Goal: Task Accomplishment & Management: Manage account settings

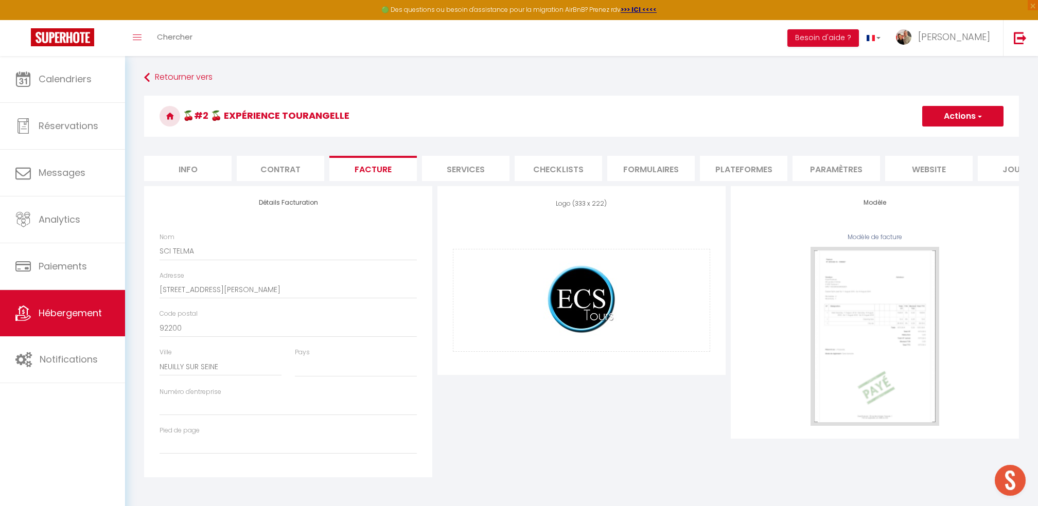
select select
click at [67, 77] on span "Calendriers" at bounding box center [65, 79] width 53 height 13
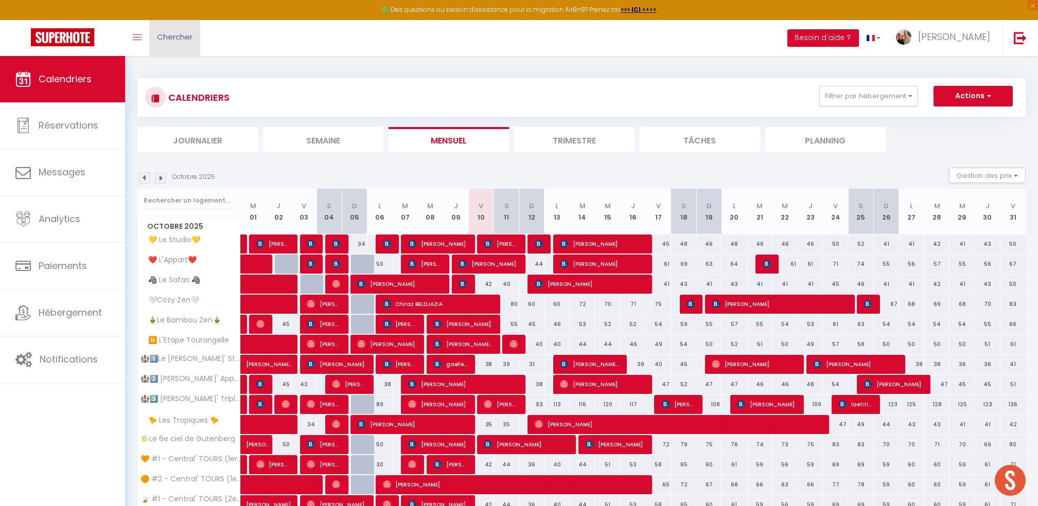
click at [191, 32] on span "Chercher" at bounding box center [174, 36] width 35 height 11
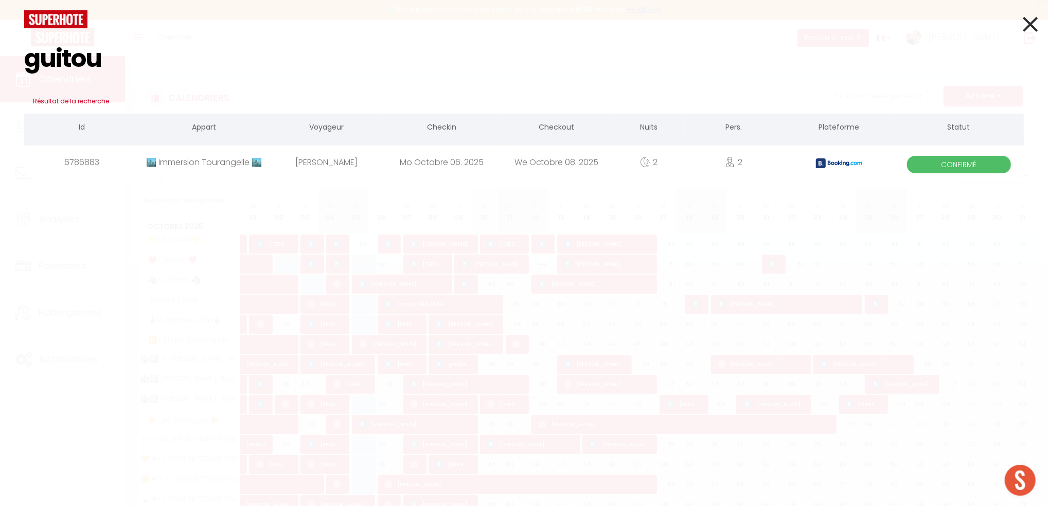
type input "guitou"
click at [329, 164] on div "Mahdia Guitoune" at bounding box center [326, 162] width 115 height 33
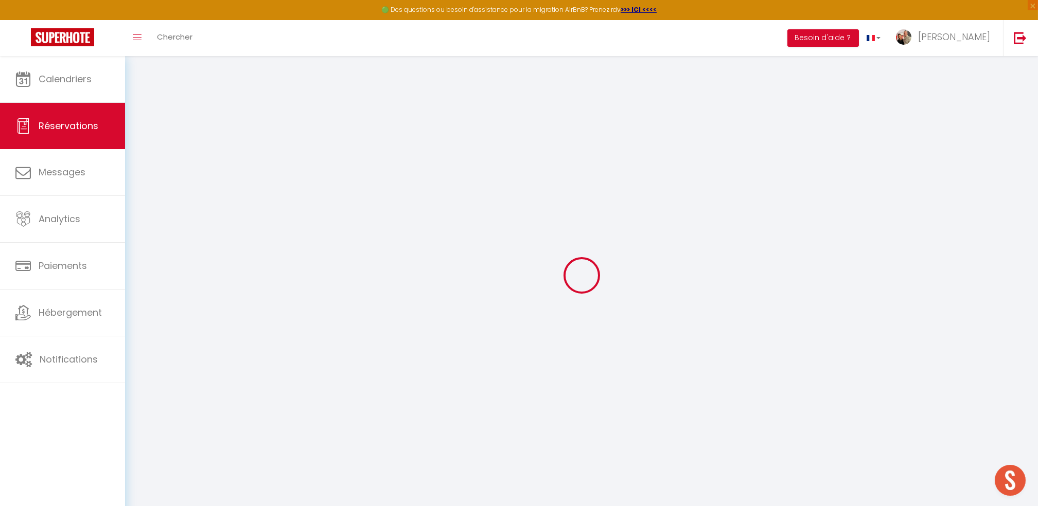
select select
checkbox input "false"
select select
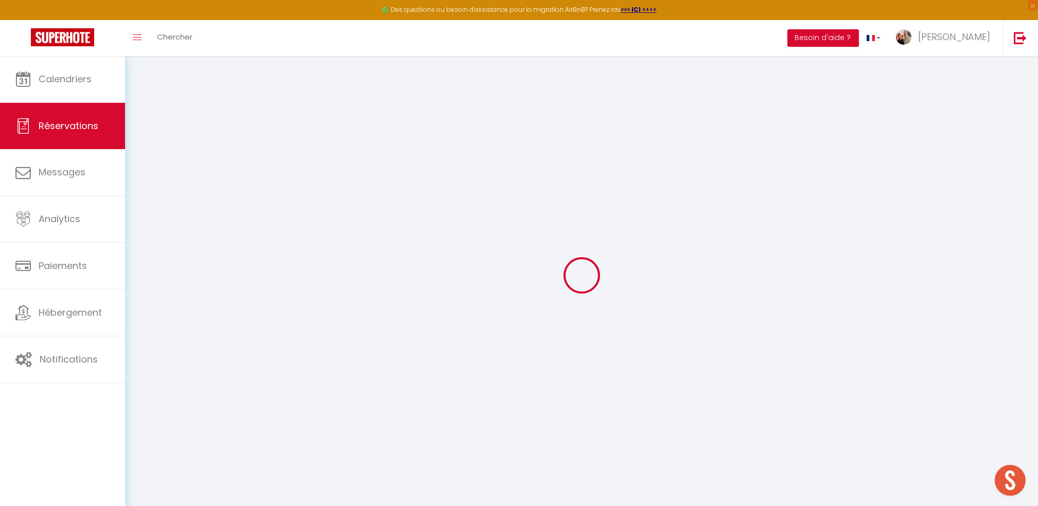
checkbox input "false"
type \?0 "Bonjour nous serons deux"
type communiquer1 "** THIS RESERVATION HAS BEEN PRE-PAID ** Reservation has a cancellation grace p…"
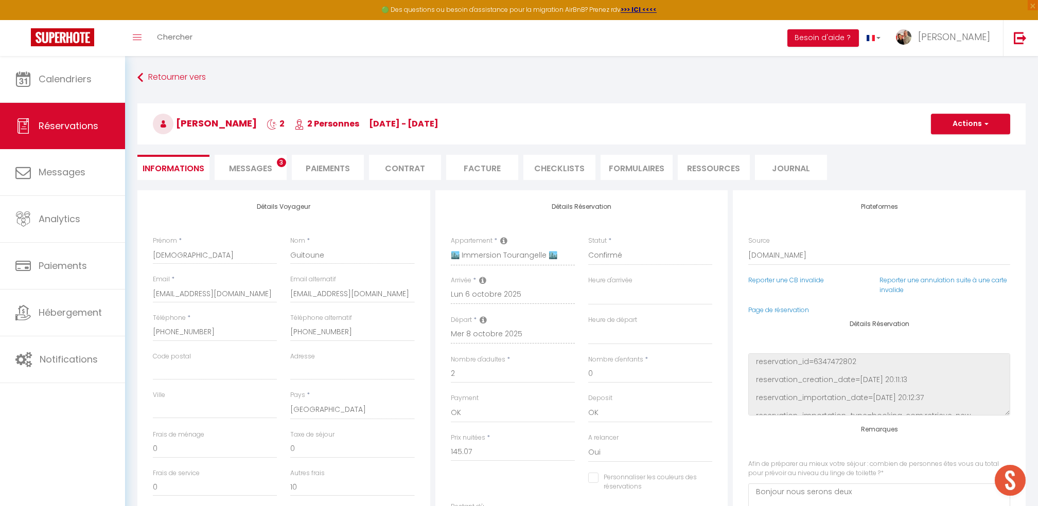
type input "40"
type input "7.25"
select select
checkbox input "false"
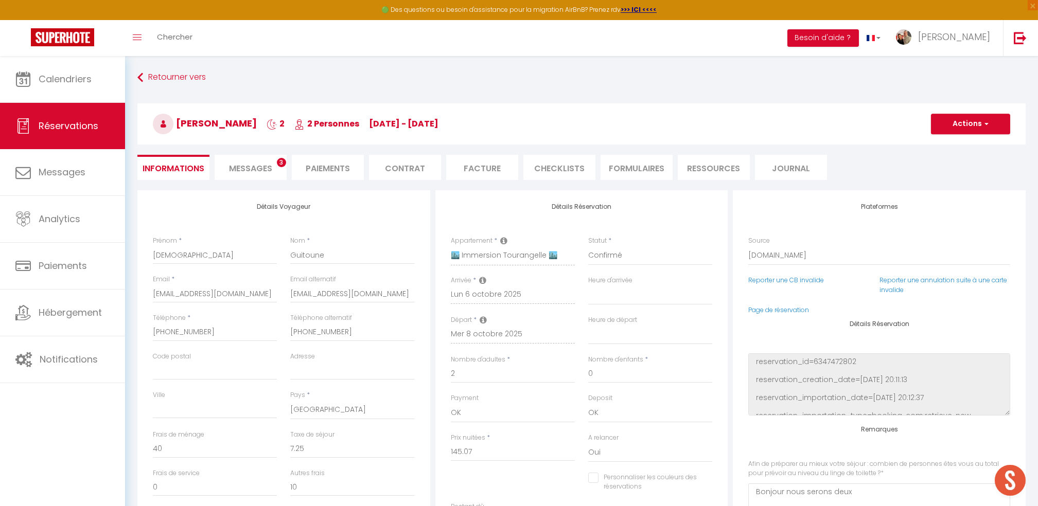
select select "19:00"
select select "09:00"
click at [489, 169] on li "Facture" at bounding box center [482, 167] width 72 height 25
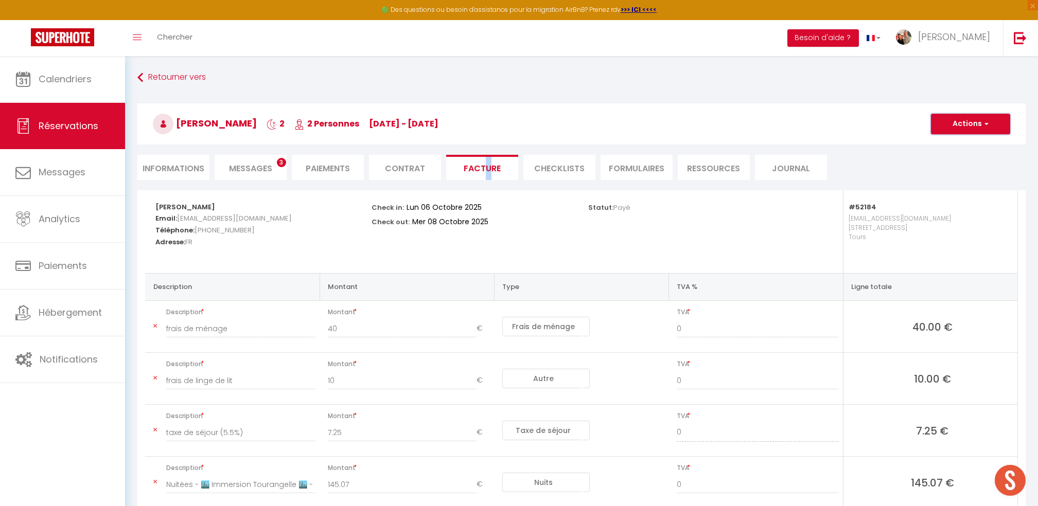
click at [969, 120] on button "Actions" at bounding box center [970, 124] width 79 height 21
click at [965, 161] on link "Aperçu et éditer" at bounding box center [962, 159] width 86 height 13
click at [255, 170] on span "Messages" at bounding box center [250, 169] width 43 height 12
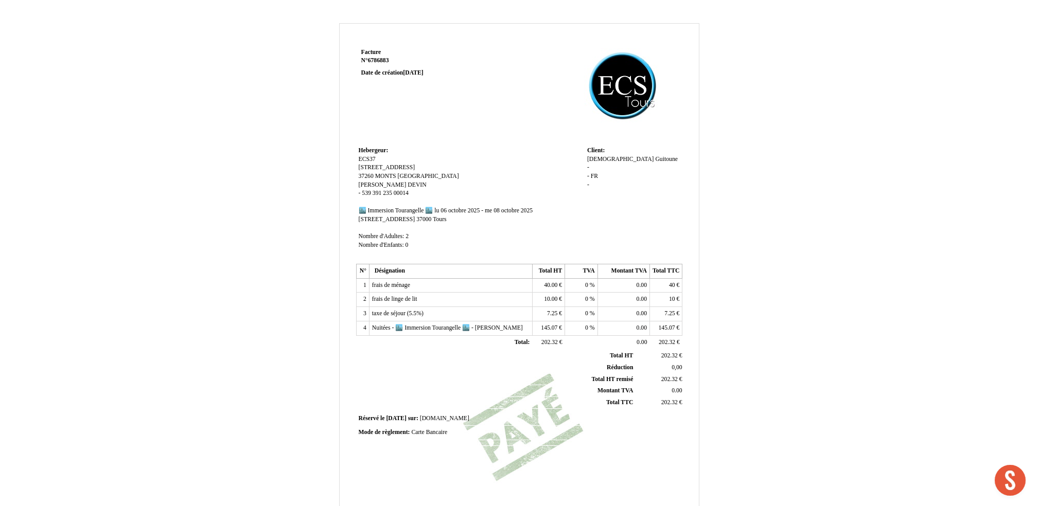
click at [550, 290] on td "40.00 40.00 €" at bounding box center [548, 285] width 32 height 14
drag, startPoint x: 550, startPoint y: 290, endPoint x: 544, endPoint y: 283, distance: 9.1
click at [544, 283] on span "40.00" at bounding box center [550, 285] width 13 height 7
click at [543, 287] on input "40.00" at bounding box center [594, 286] width 118 height 11
type input "20.00"
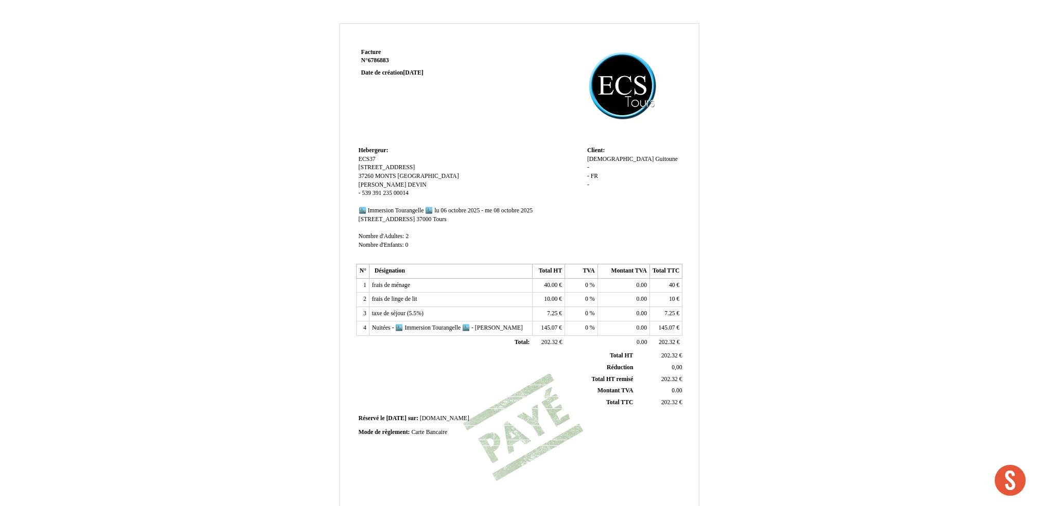
click at [542, 317] on td "7.25 7.25 €" at bounding box center [548, 314] width 32 height 14
click at [547, 314] on span "7.25" at bounding box center [552, 313] width 10 height 7
type input "7"
type input "3.12"
click at [547, 342] on td "182.32 182.32 €" at bounding box center [548, 342] width 32 height 14
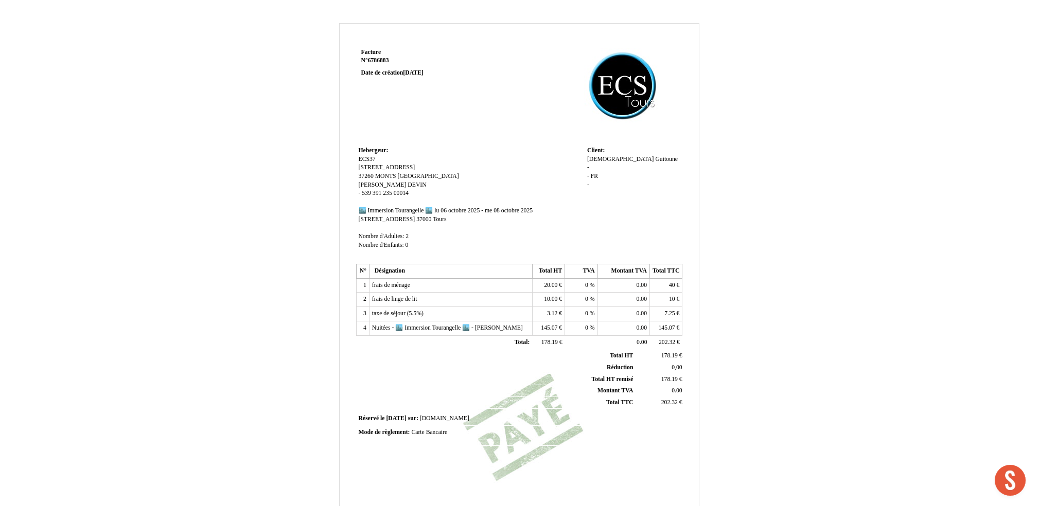
click at [548, 328] on span "145.07" at bounding box center [549, 328] width 16 height 7
type input "1"
type input "72.53"
click at [771, 260] on div "Facture Facture N° 6786883 6786883 Date de création 19 September 2025 Hebergeur…" at bounding box center [519, 321] width 602 height 597
click at [670, 282] on span "40" at bounding box center [672, 285] width 6 height 7
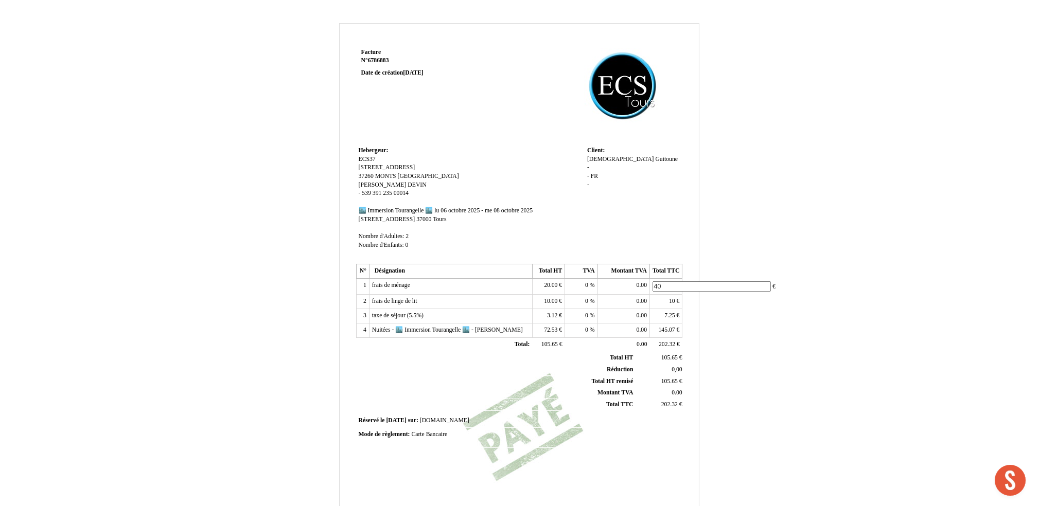
type input "4"
type input "20.00"
click at [673, 299] on span "10" at bounding box center [672, 301] width 6 height 7
drag, startPoint x: 762, startPoint y: 295, endPoint x: 758, endPoint y: 291, distance: 6.2
click at [762, 294] on div "Facture Facture N° 6786883 6786883 Date de création 19 September 2025 Hebergeur…" at bounding box center [519, 321] width 602 height 597
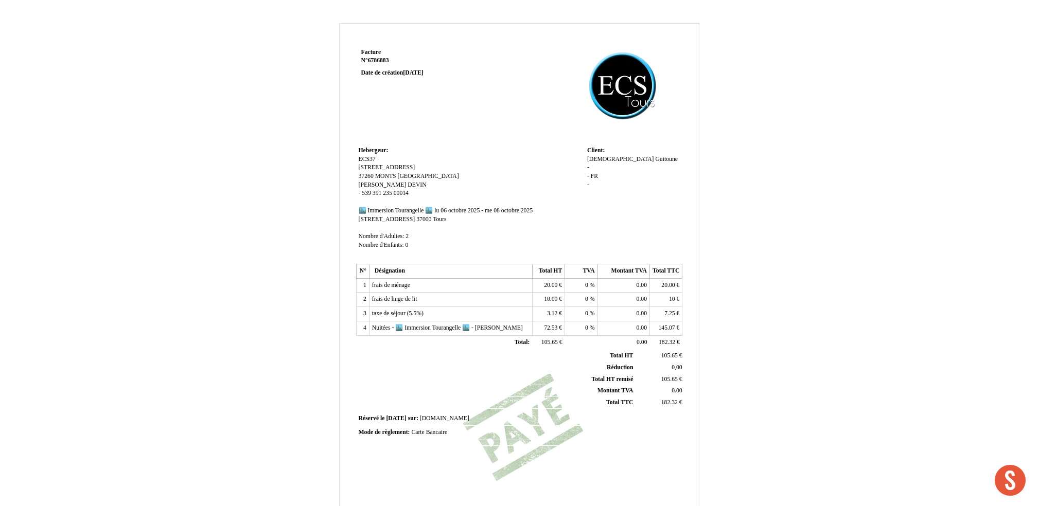
click at [673, 314] on span "7.25" at bounding box center [669, 313] width 10 height 7
type input "7"
type input "3.12"
click at [837, 304] on div "Facture Facture N° 6786883 6786883 Date de création 19 September 2025 Hebergeur…" at bounding box center [519, 317] width 1038 height 608
click at [663, 328] on span "145.07" at bounding box center [667, 328] width 16 height 7
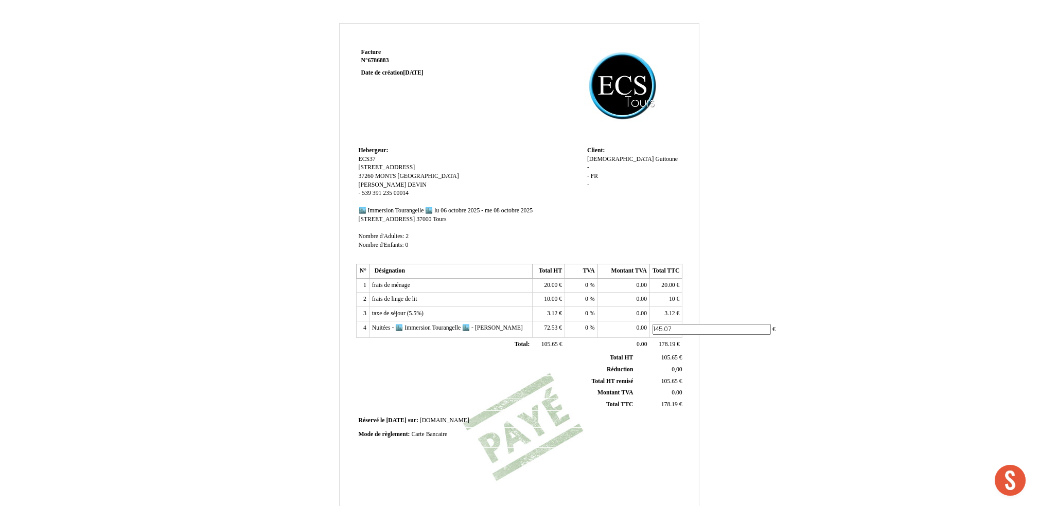
click at [650, 328] on td "145.07 145.07 €" at bounding box center [666, 329] width 32 height 16
drag, startPoint x: 681, startPoint y: 325, endPoint x: 640, endPoint y: 344, distance: 44.9
click at [636, 345] on table "N° Désignation Total HT TVA Montant TVA Total TTC 1 frais de ménage frais de mé…" at bounding box center [519, 308] width 327 height 88
type input "72.53"
click at [743, 361] on div "Facture Facture N° 6786883 6786883 Date de création 19 September 2025 Hebergeur…" at bounding box center [519, 321] width 602 height 597
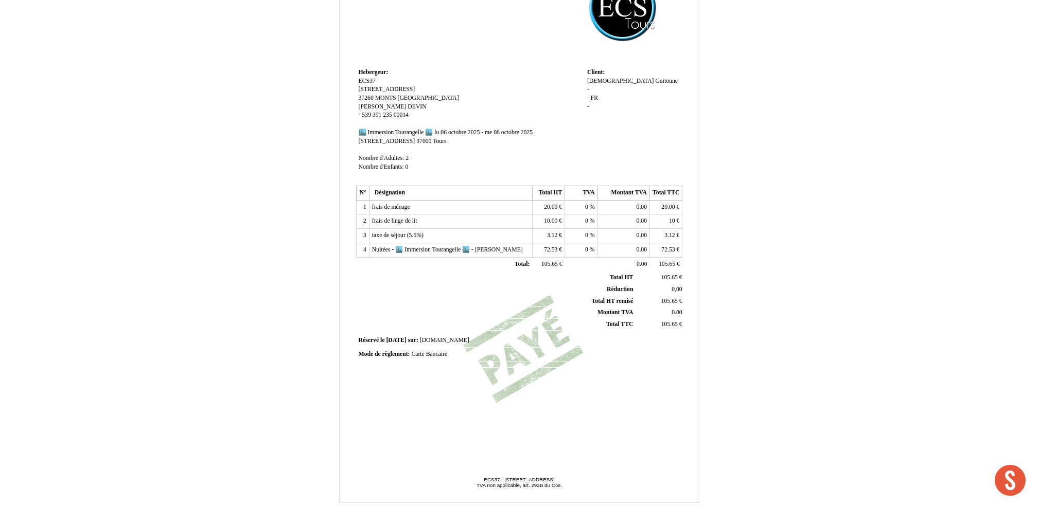
scroll to position [114, 0]
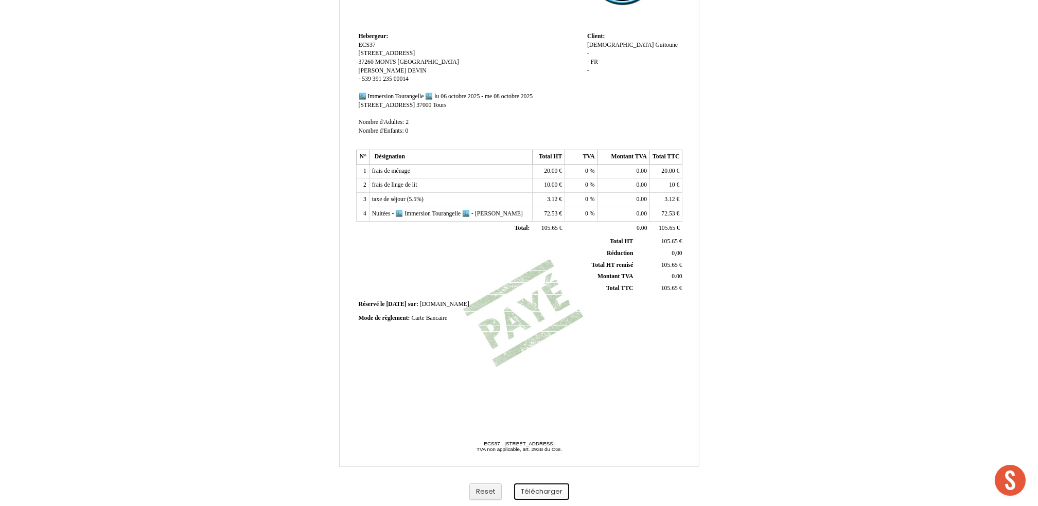
click at [544, 492] on button "Télécharger" at bounding box center [541, 492] width 55 height 17
click at [655, 47] on span "Guitoune" at bounding box center [666, 45] width 23 height 7
type input "G"
type input "BAYER"
click at [594, 46] on span "Mahdia" at bounding box center [620, 45] width 67 height 7
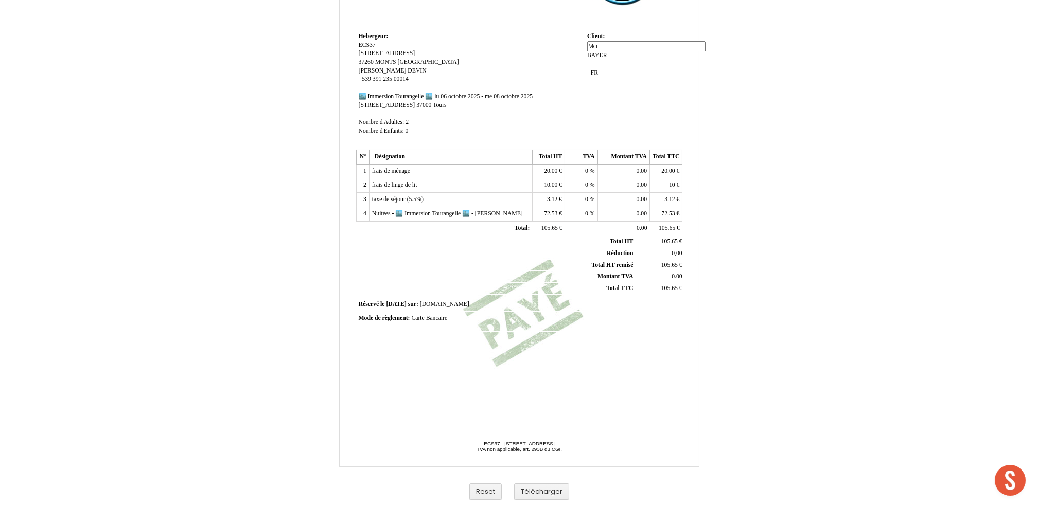
type input "M"
drag, startPoint x: 636, startPoint y: 95, endPoint x: 755, endPoint y: 173, distance: 143.0
click at [626, 74] on td "Client: Client: Mahdia Mahdia BAYER BAYER - - FR FR -" at bounding box center [633, 88] width 98 height 117
click at [593, 44] on span "aLlexandra" at bounding box center [600, 45] width 27 height 7
click at [597, 46] on input "aLlexandra" at bounding box center [646, 46] width 118 height 11
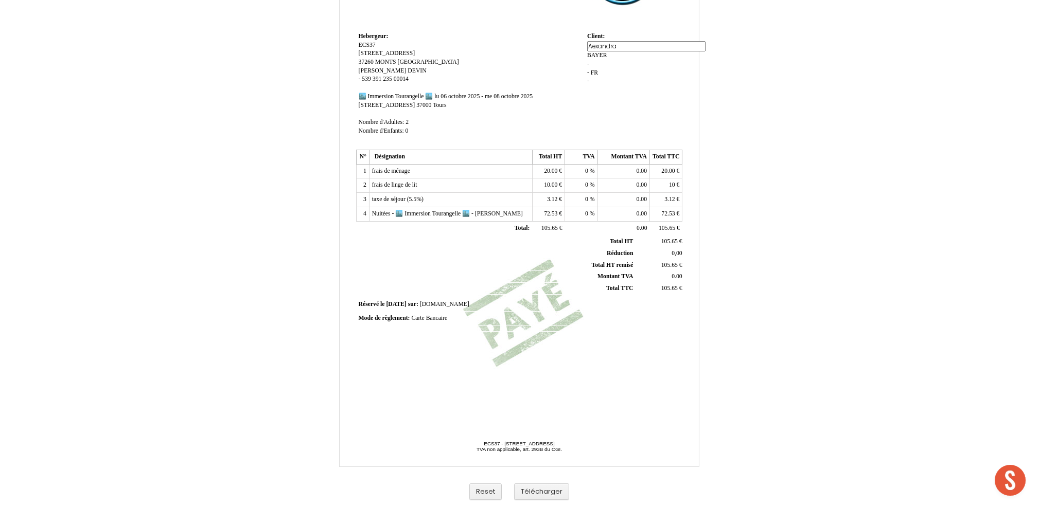
type input "Alexandra"
click at [607, 77] on div "aLlexandra aLlexandra BAYER BAYER - - FR FR -" at bounding box center [633, 62] width 93 height 43
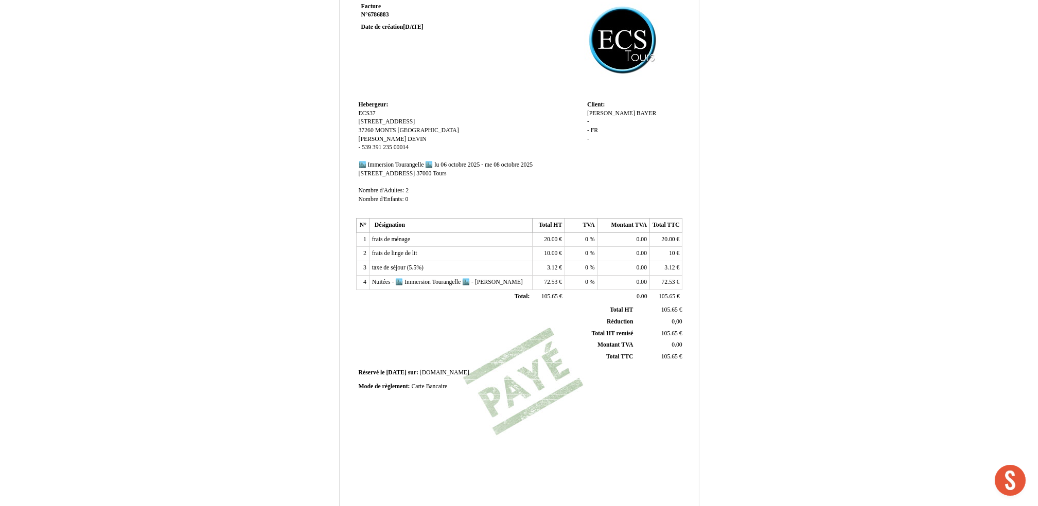
scroll to position [0, 0]
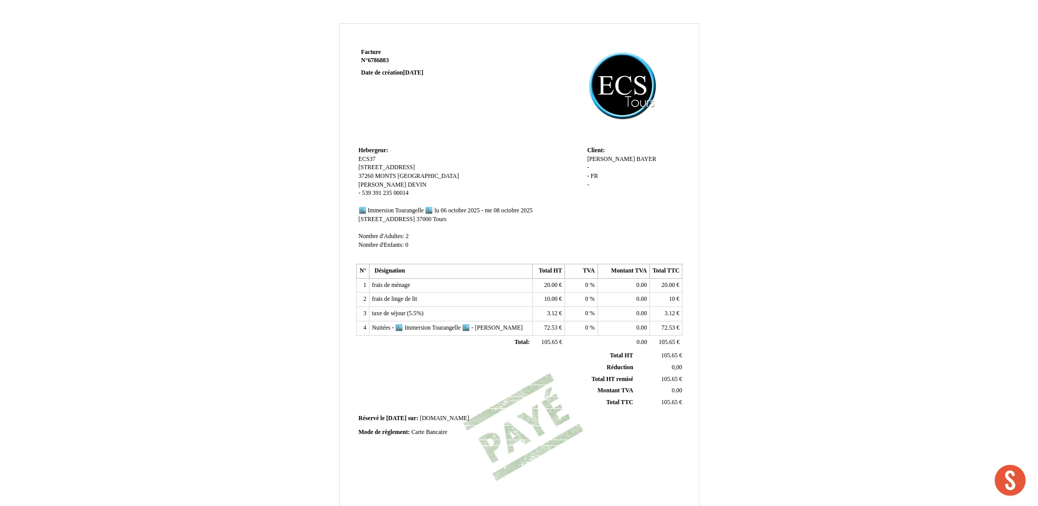
click at [385, 64] on strong "N° 6786883 6786883" at bounding box center [422, 61] width 123 height 8
click at [387, 59] on span "6786883" at bounding box center [378, 60] width 21 height 7
type input "6786884"
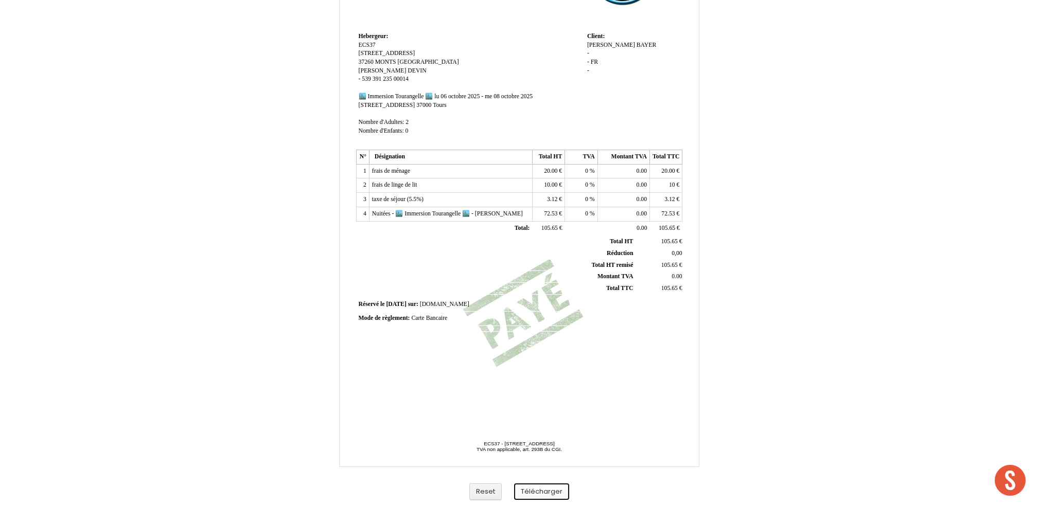
click at [547, 495] on button "Télécharger" at bounding box center [541, 492] width 55 height 17
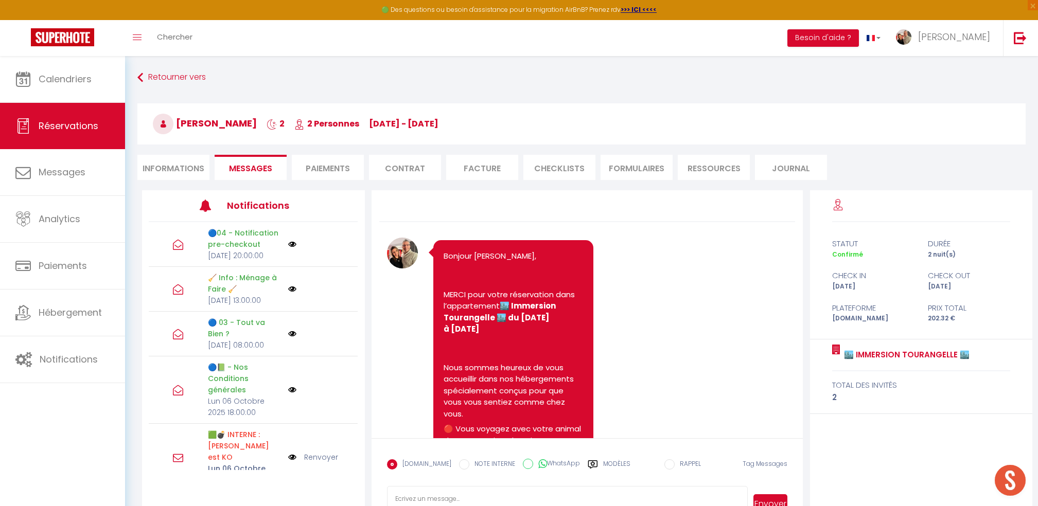
select select "52184"
select select "19:00"
select select "09:00"
select select "2"
drag, startPoint x: 0, startPoint y: 0, endPoint x: 186, endPoint y: 170, distance: 251.6
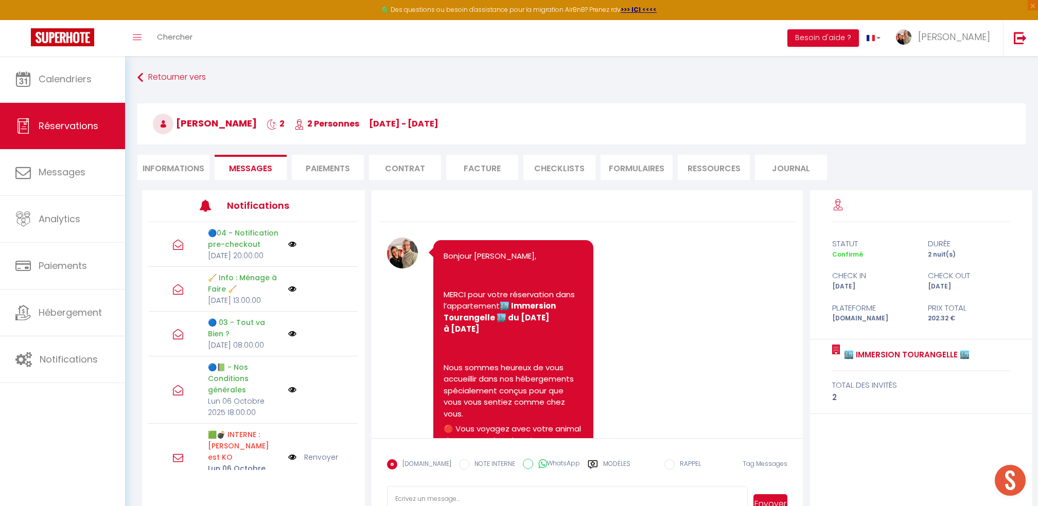
click at [180, 170] on li "Informations" at bounding box center [173, 167] width 72 height 25
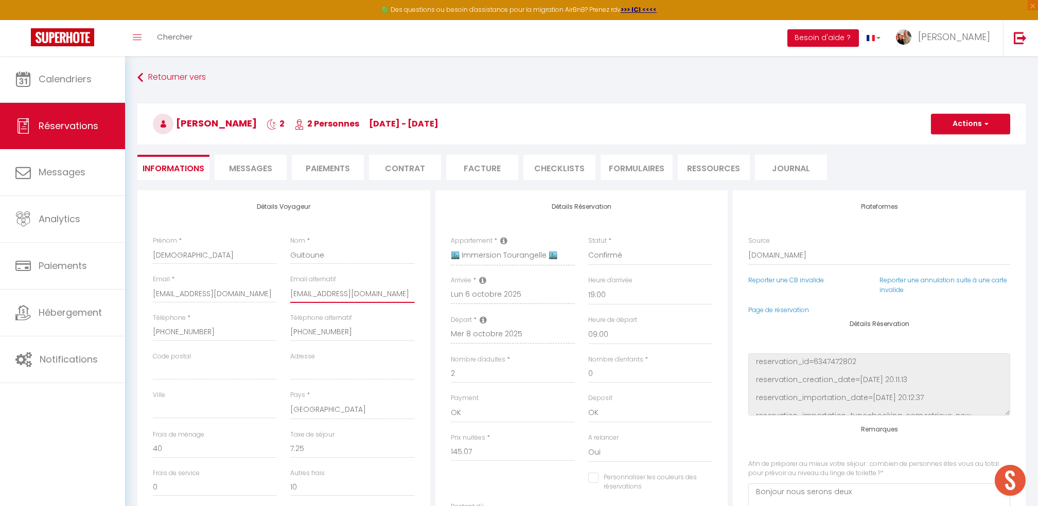
drag, startPoint x: 291, startPoint y: 296, endPoint x: 558, endPoint y: 214, distance: 279.3
click at [421, 291] on div "Email alternatif mahdiaguitoune@gmail.com" at bounding box center [351, 294] width 137 height 39
checkbox input "false"
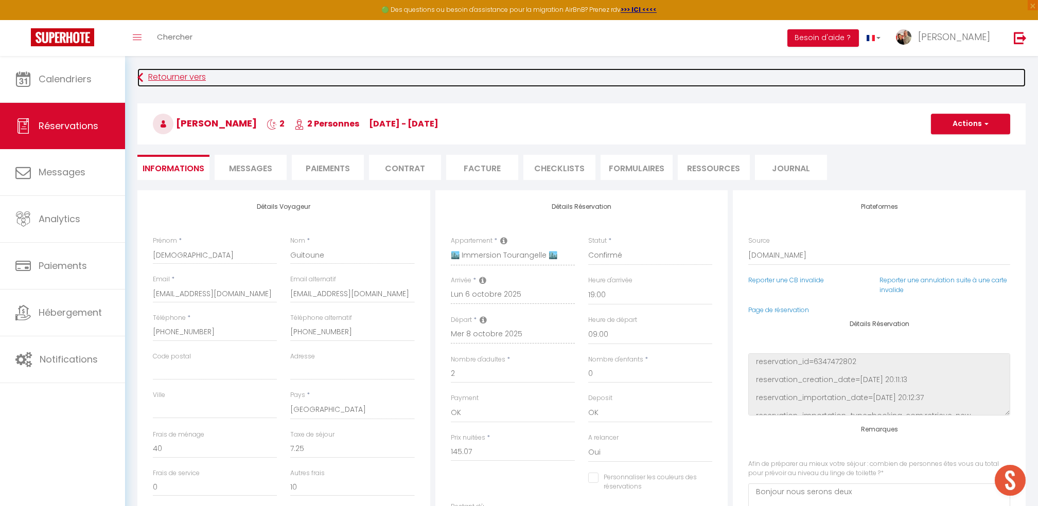
click at [167, 75] on link "Retourner vers" at bounding box center [581, 77] width 888 height 19
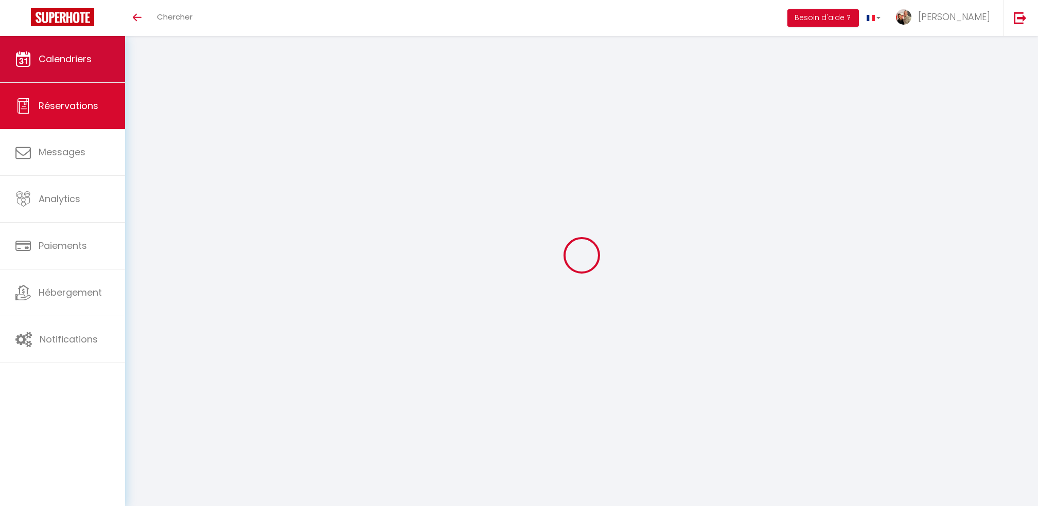
click at [107, 65] on link "Calendriers" at bounding box center [62, 59] width 125 height 46
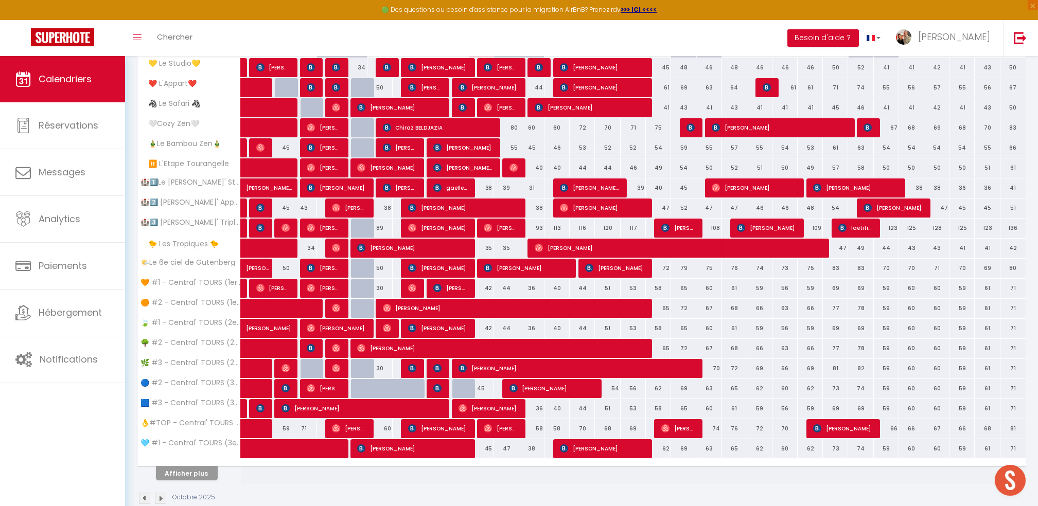
scroll to position [198, 0]
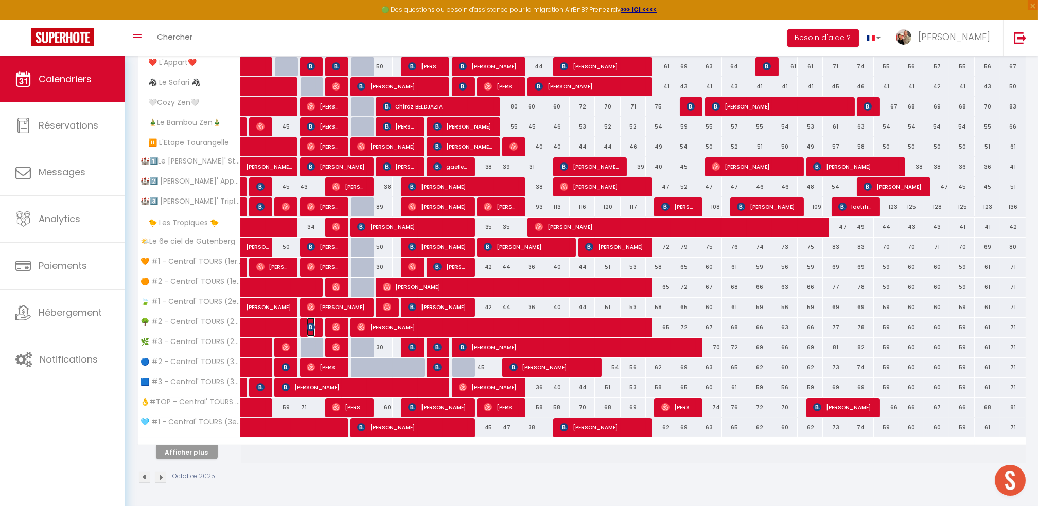
click at [312, 329] on img at bounding box center [311, 327] width 8 height 8
select select "OK"
select select "KO"
select select "0"
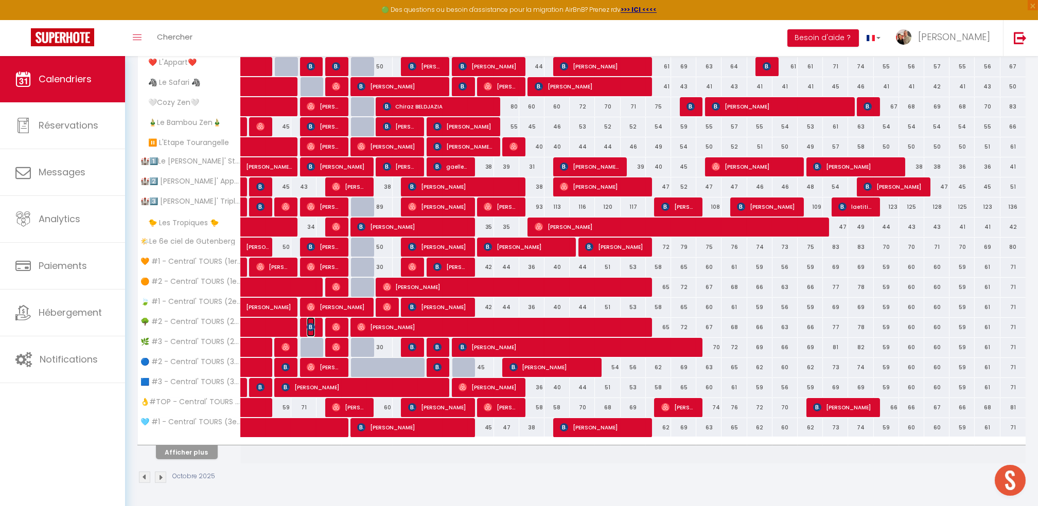
select select "1"
select select
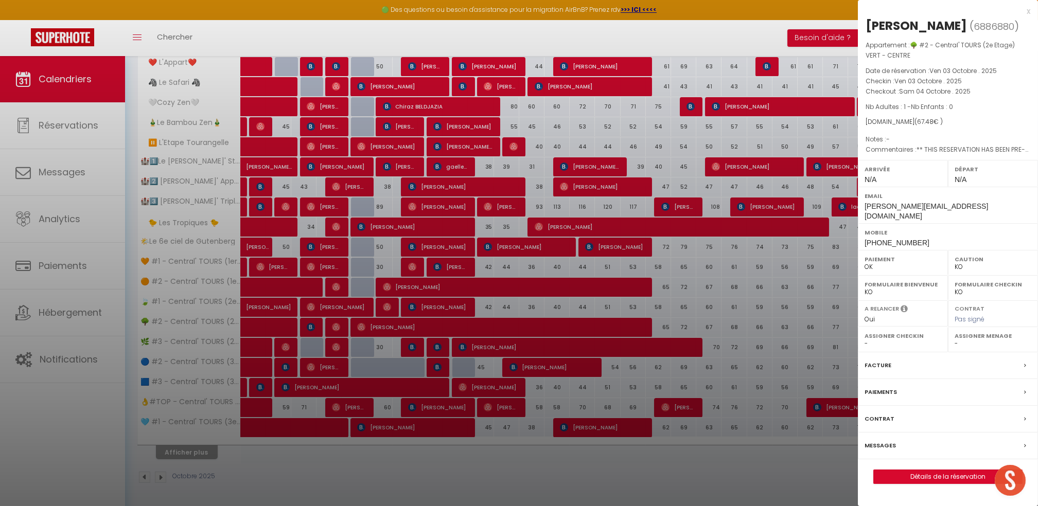
click at [1024, 12] on div "x" at bounding box center [944, 11] width 172 height 12
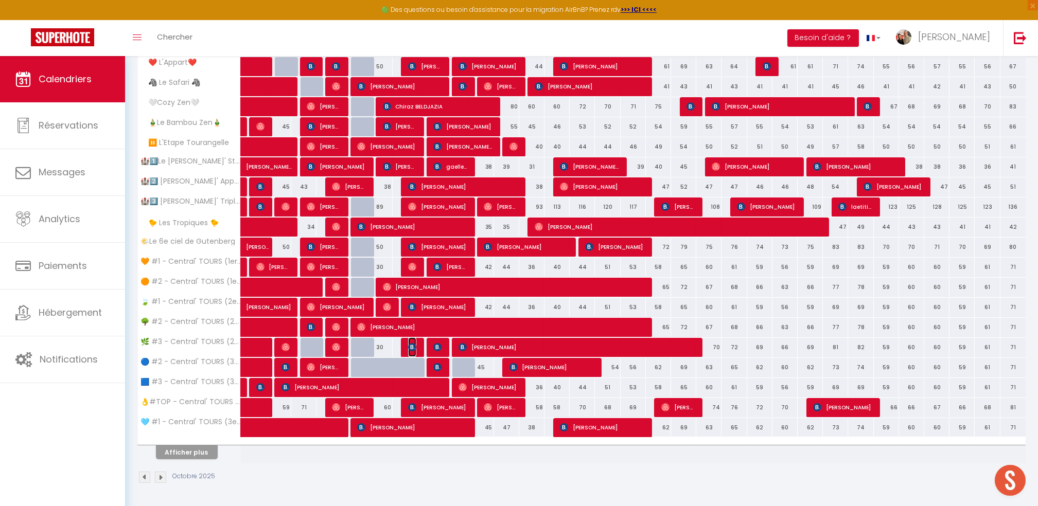
click at [411, 348] on img at bounding box center [412, 347] width 8 height 8
select select "OK"
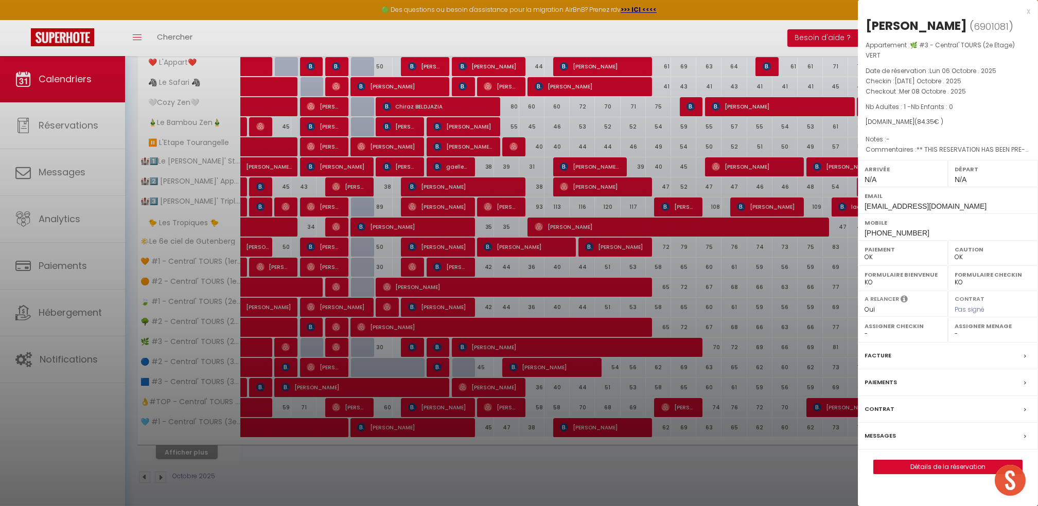
click at [881, 356] on label "Facture" at bounding box center [877, 355] width 27 height 11
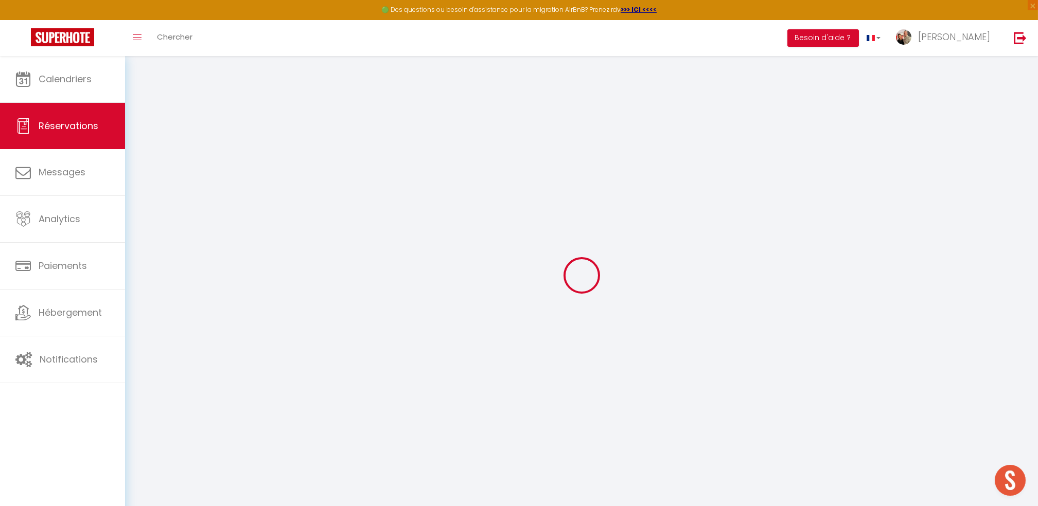
type input "Christophe"
type input "Morin"
type input "cmorin.145420@guest.booking.com"
type input "+33782445058"
select select "FR"
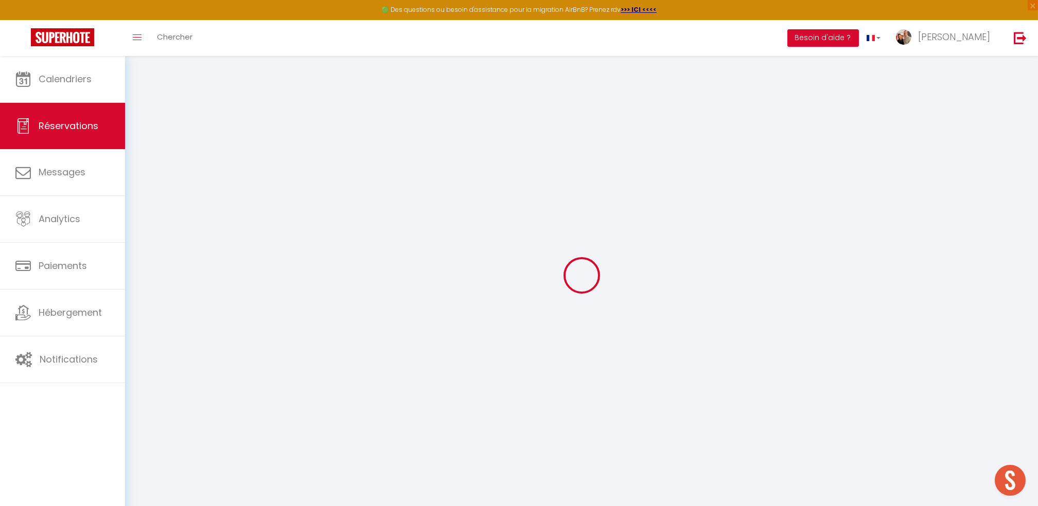
type input "10"
type input "13.94"
type input "1.18"
select select "38391"
select select "1"
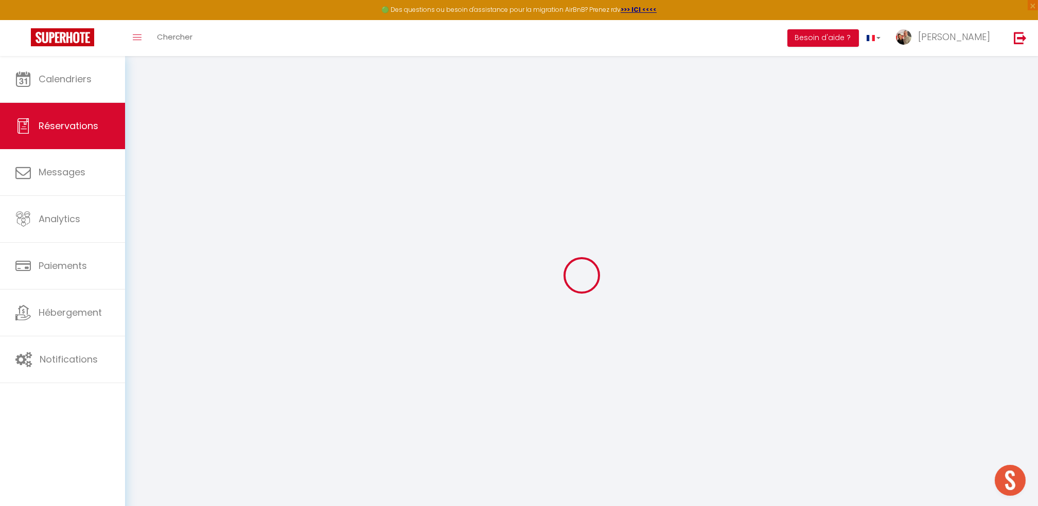
select select
type input "1"
select select "12"
select select "15"
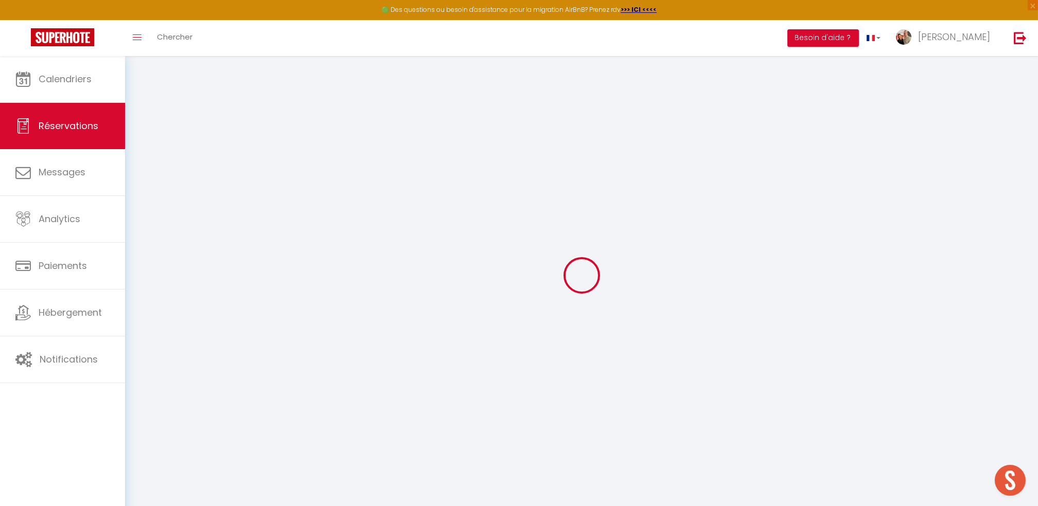
type input "47"
checkbox input "false"
type input "0"
select select "2"
type input "0"
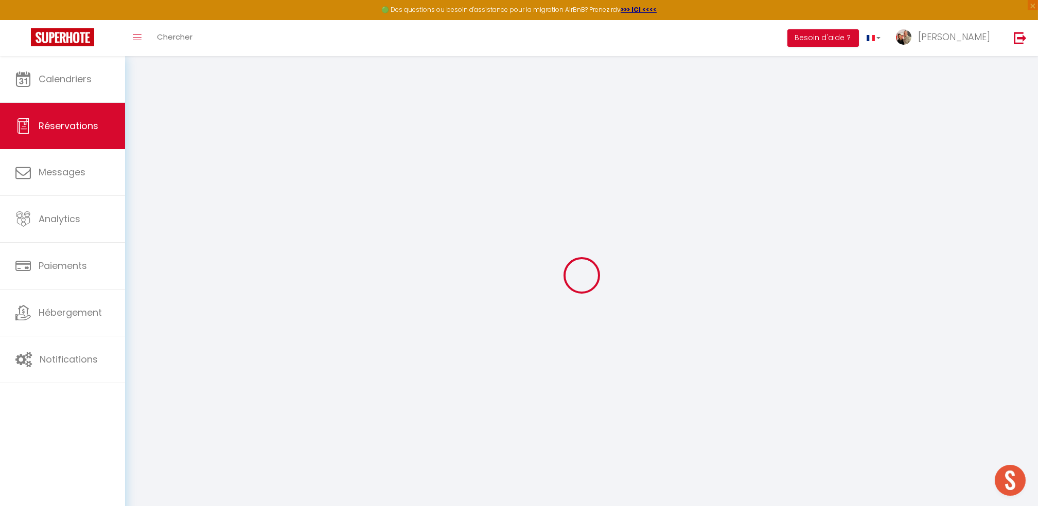
type input "0"
select select
checkbox input "false"
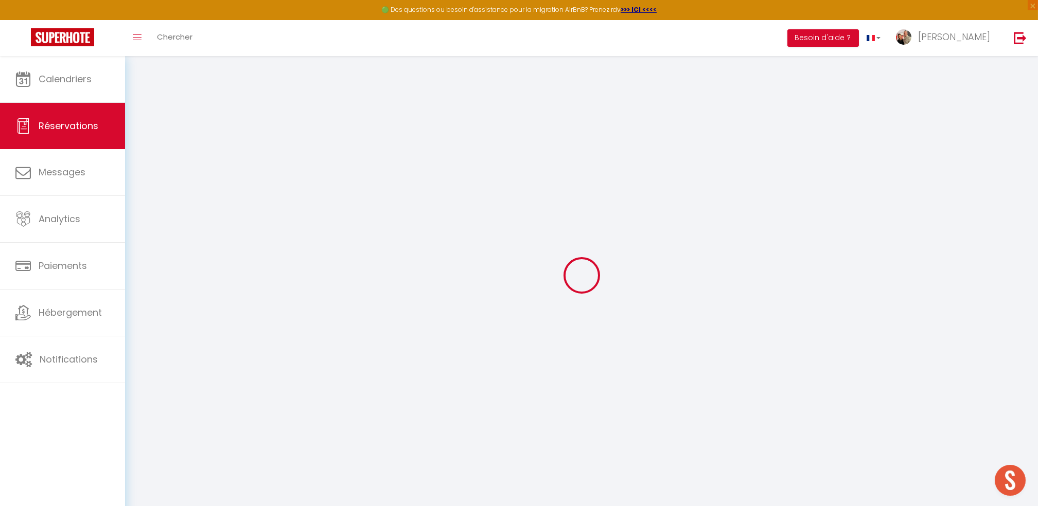
select select
checkbox input "false"
select select
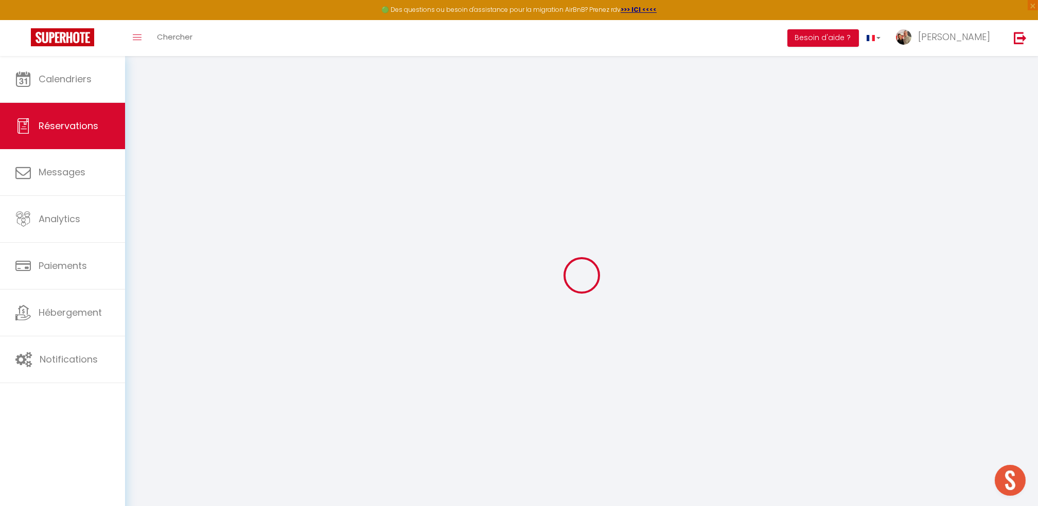
checkbox input "false"
type textarea "** THIS RESERVATION HAS BEEN PRE-PAID ** BOOKING NOTE : Payment charge is EUR 1…"
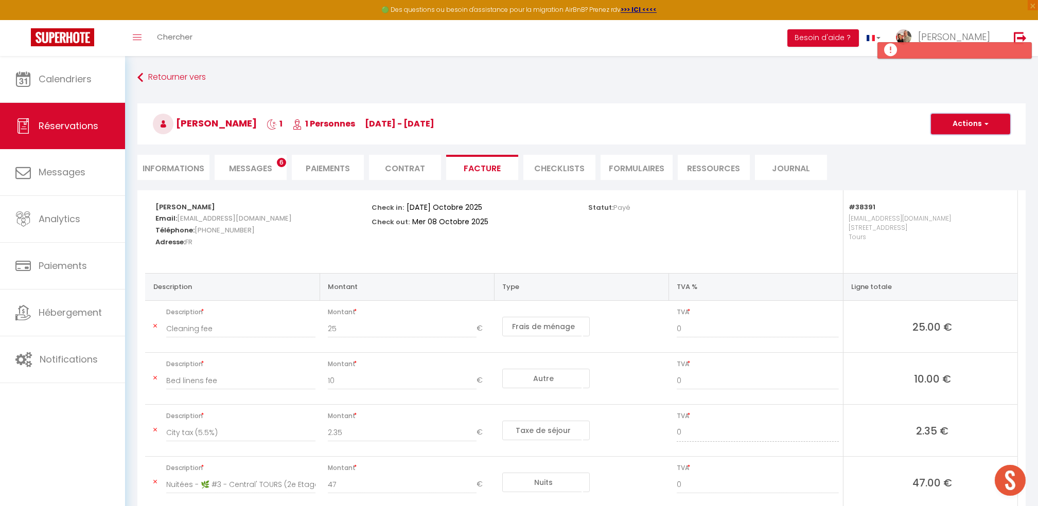
click at [967, 120] on button "Actions" at bounding box center [970, 124] width 79 height 21
click at [955, 161] on link "Aperçu et éditer" at bounding box center [962, 159] width 86 height 13
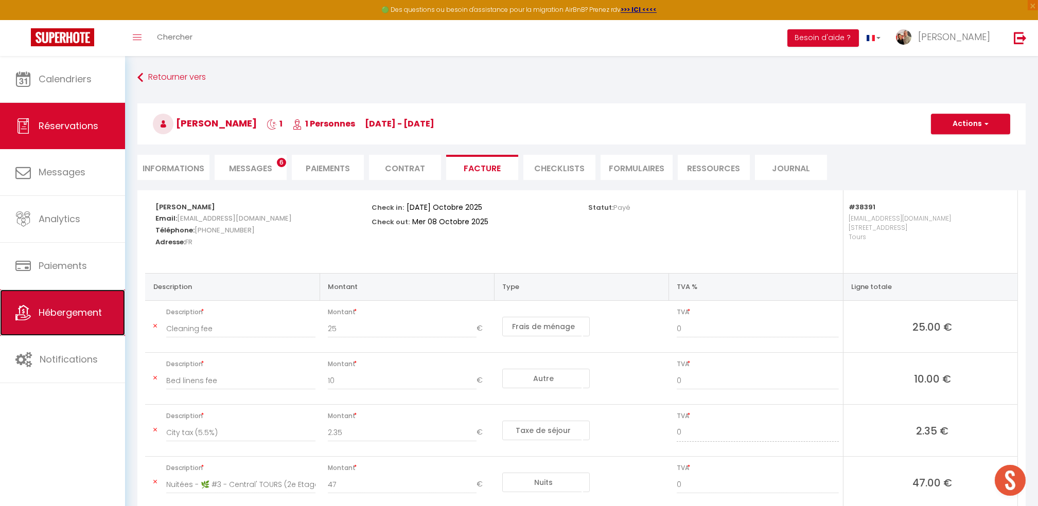
click at [58, 309] on span "Hébergement" at bounding box center [70, 312] width 63 height 13
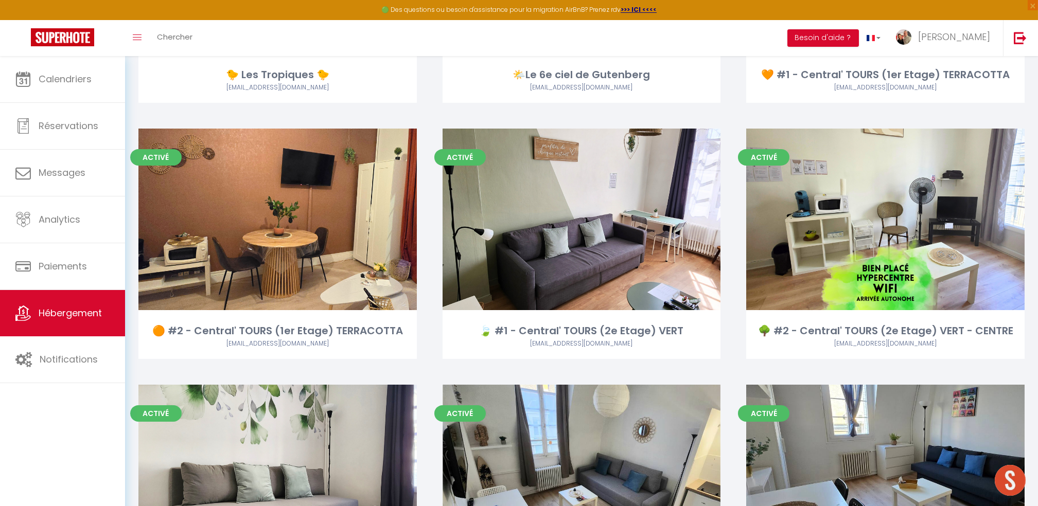
scroll to position [1303, 0]
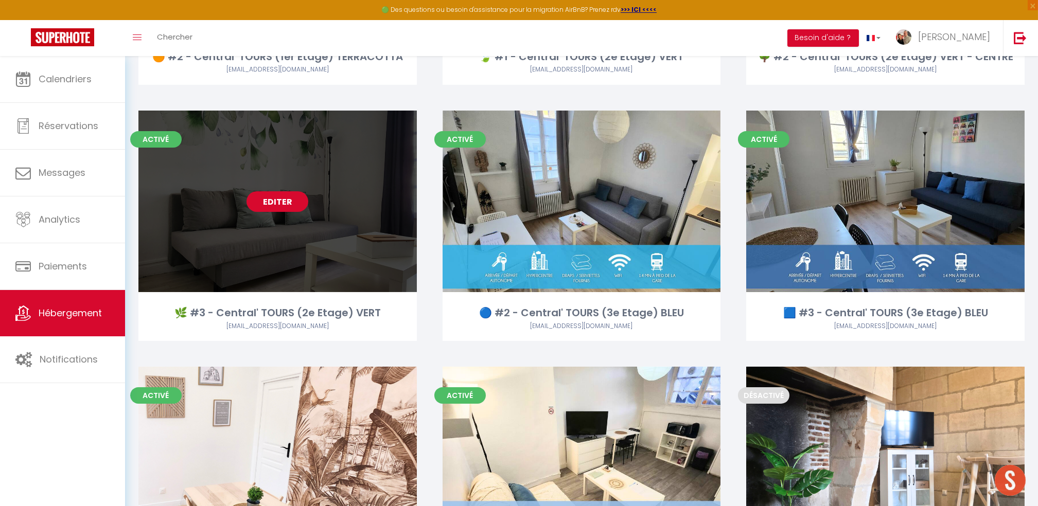
click at [292, 200] on link "Editer" at bounding box center [277, 201] width 62 height 21
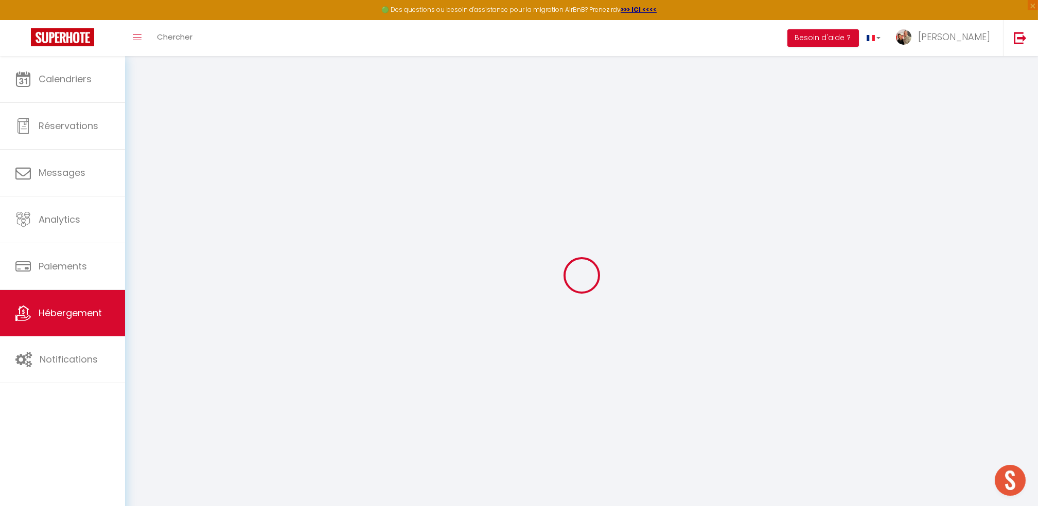
drag, startPoint x: 596, startPoint y: 101, endPoint x: 594, endPoint y: 113, distance: 11.5
click at [596, 110] on div at bounding box center [581, 275] width 888 height 414
select select
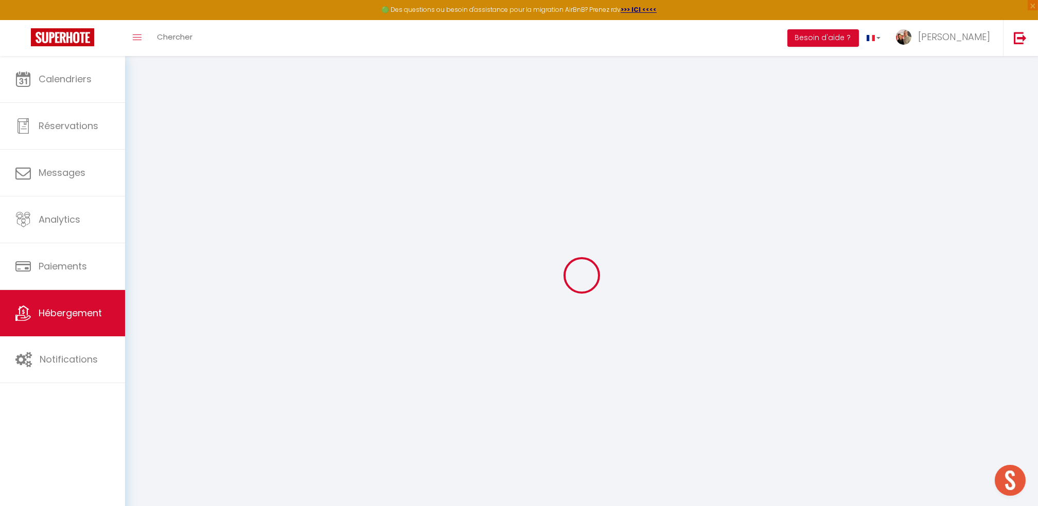
select select
checkbox input "false"
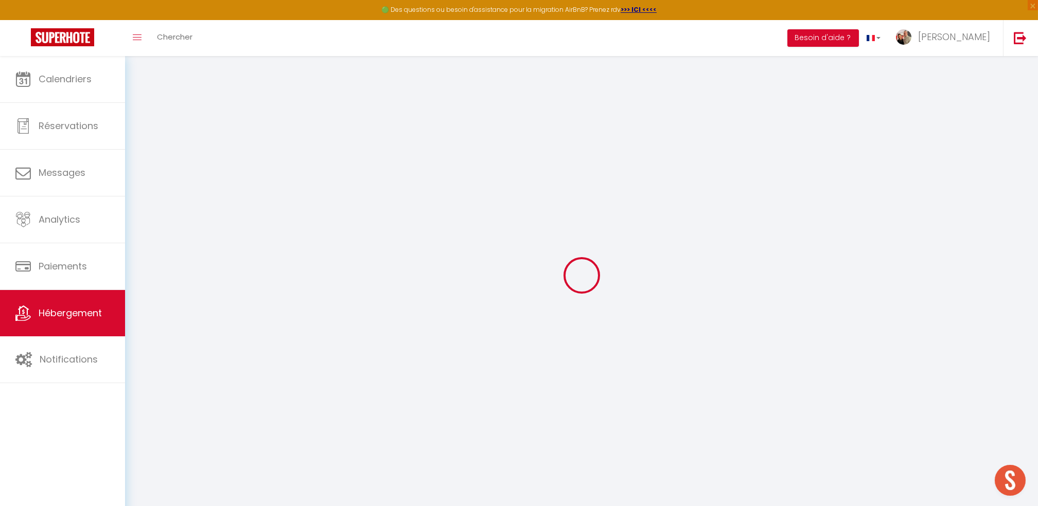
checkbox input "false"
select select
type input "🌿 #3 - Central' TOURS (2e Etage) VERT"
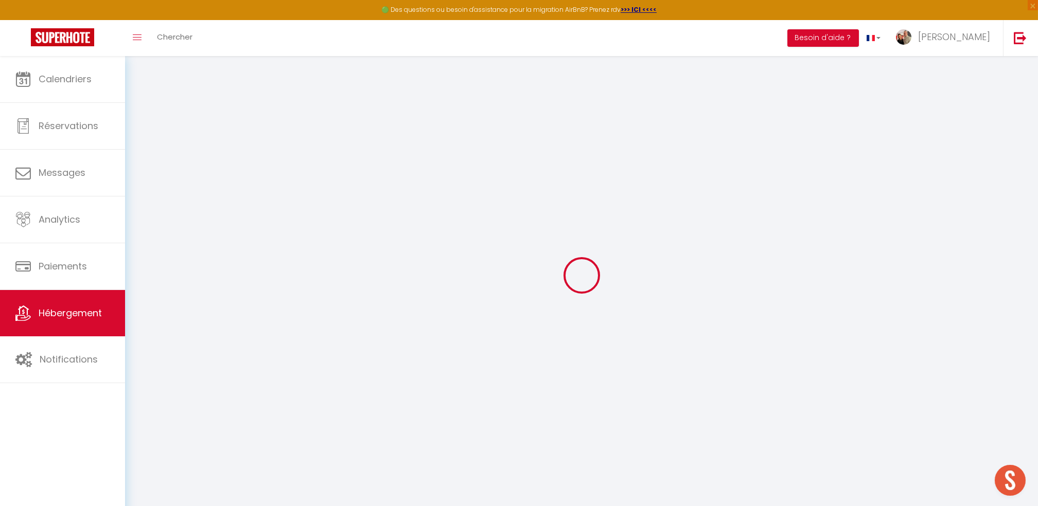
type input "[PERSON_NAME]"
type input "DAVIAU"
type input "3 ter, rue du Val de l'Indre"
type input "37260"
type input "MONTS"
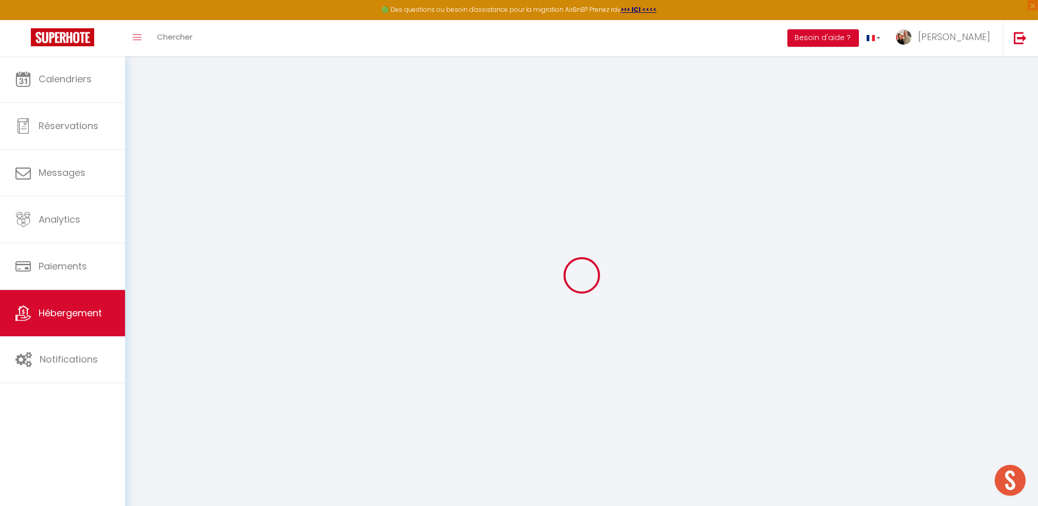
select select "2"
type input "54"
type input "14"
type input "22"
type input "3.00"
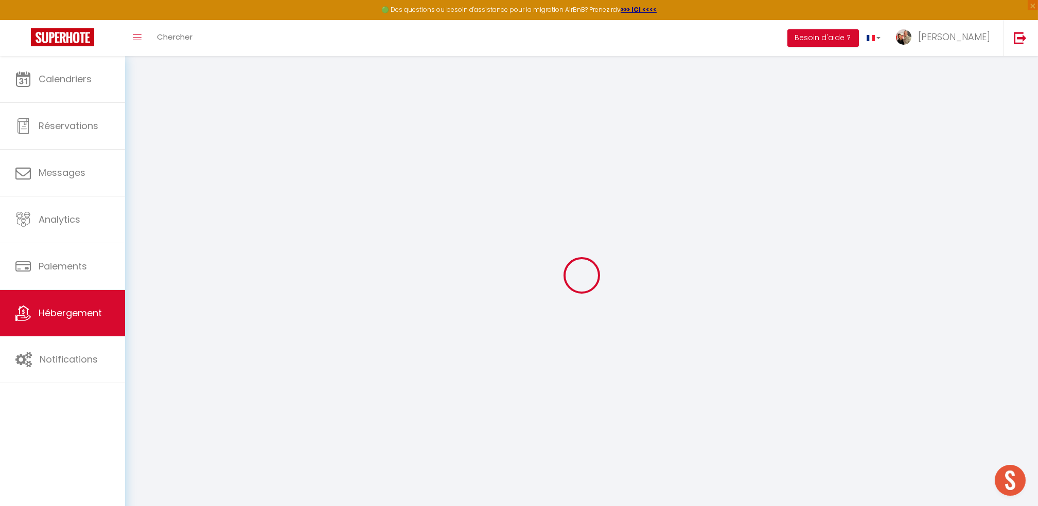
type input "299"
select select
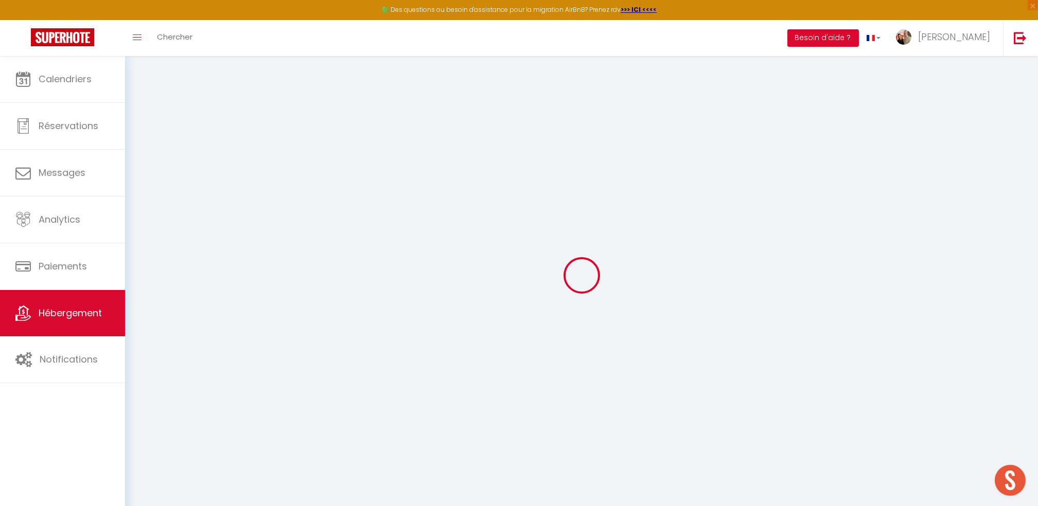
select select
type input "17 Rue de Jérusalem"
type input "37000"
type input "Tours"
type input "contact@courtsejour37.com"
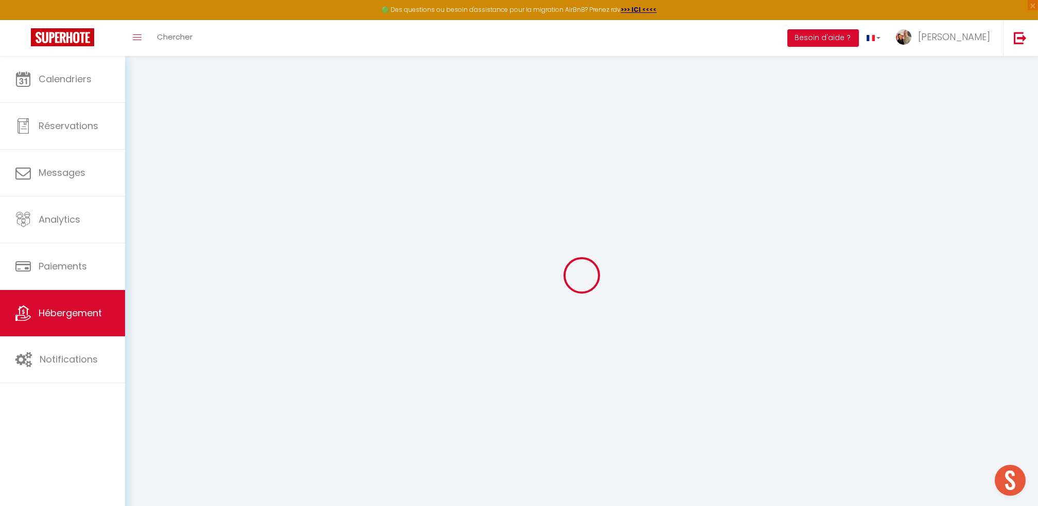
select select "1475"
checkbox input "false"
checkbox input "true"
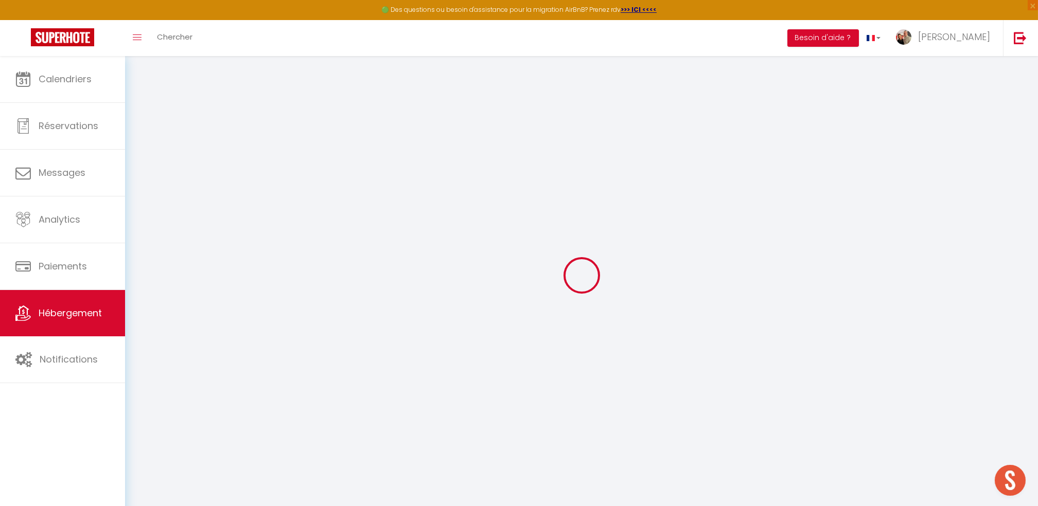
type input "0"
select select
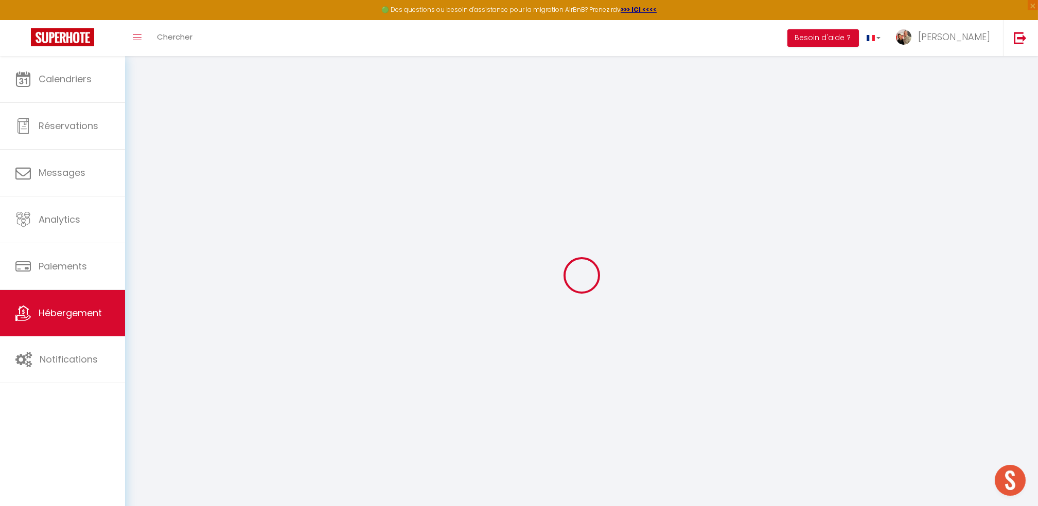
select select
checkbox input "false"
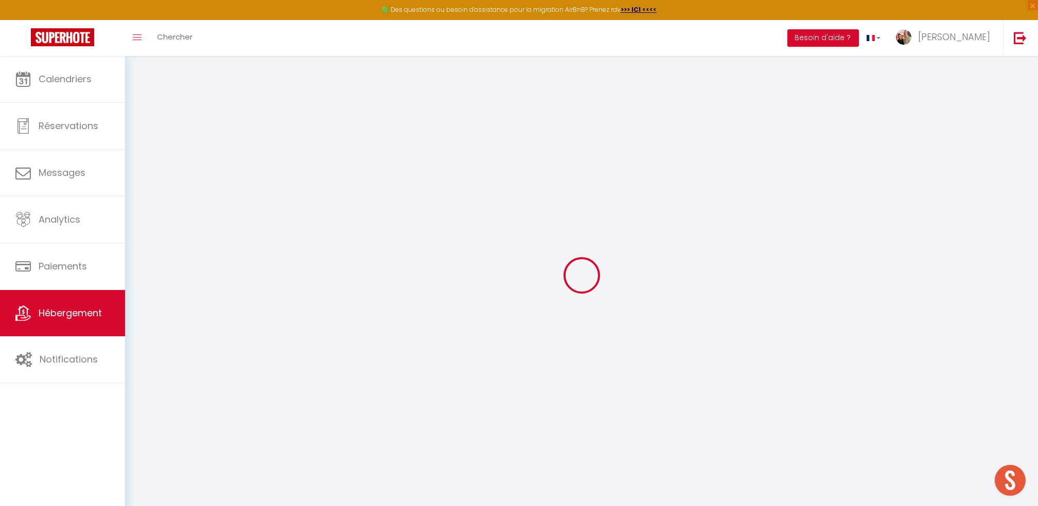
checkbox input "true"
select select
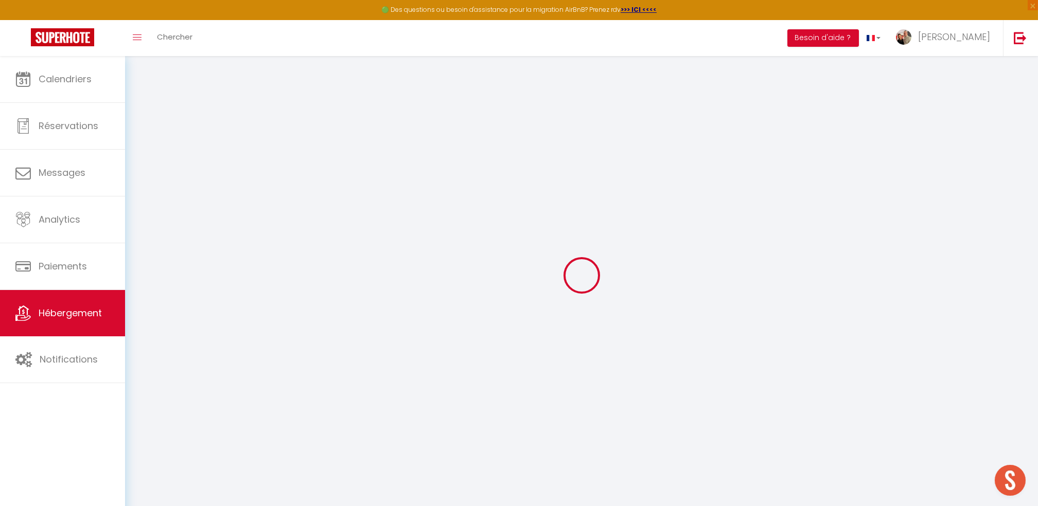
select select
checkbox input "false"
checkbox input "true"
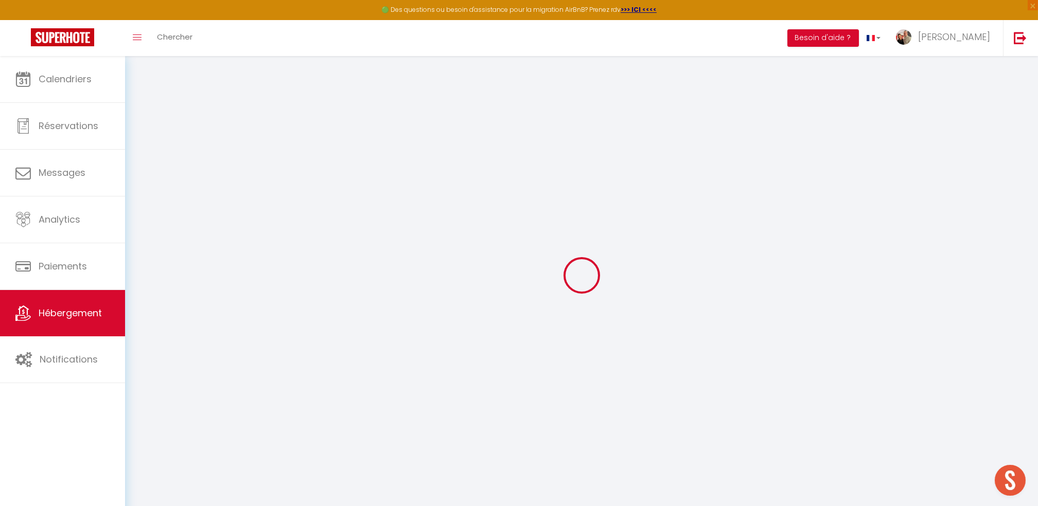
checkbox input "true"
checkbox input "false"
checkbox input "true"
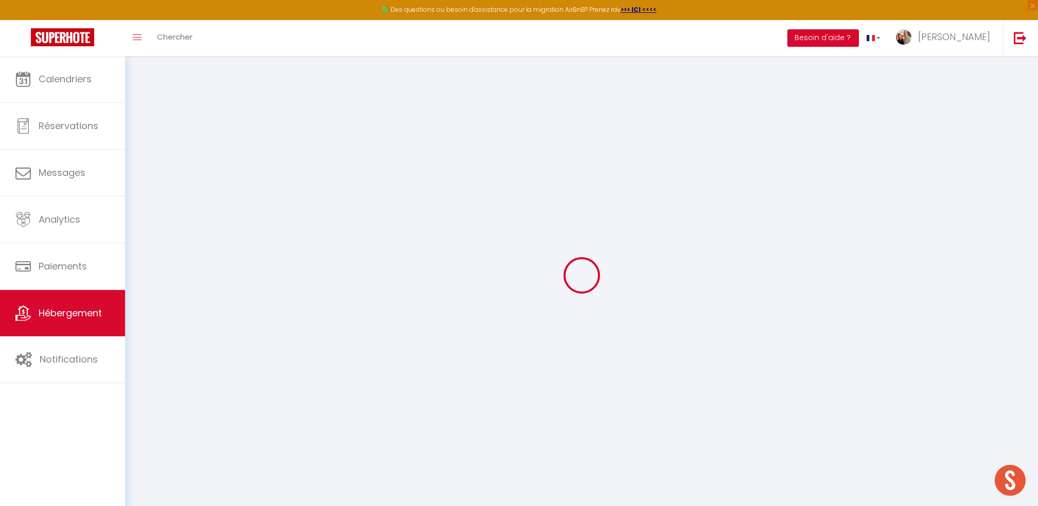
checkbox input "true"
select select "16:00"
select select
select select "10:00"
select select "30"
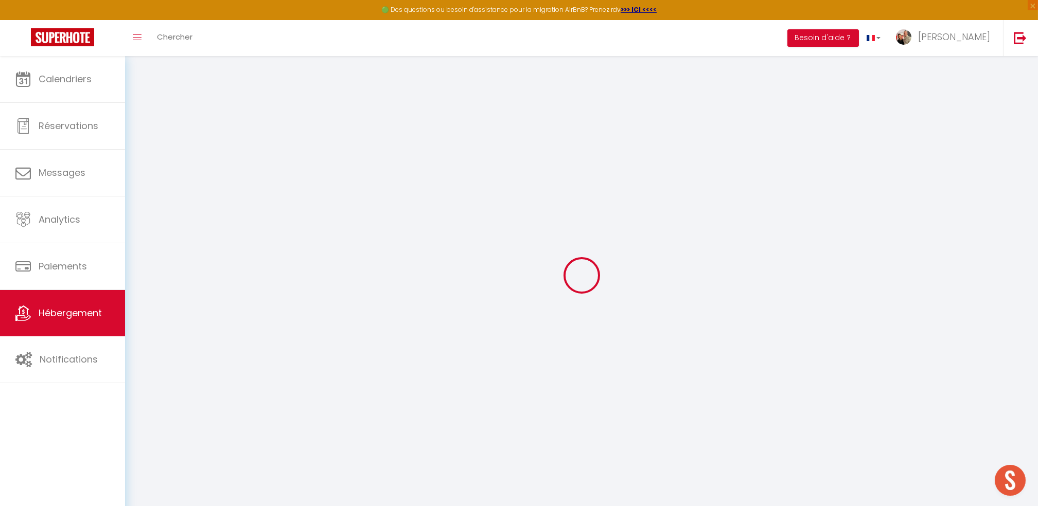
select select "120"
select select
checkbox input "false"
checkbox input "true"
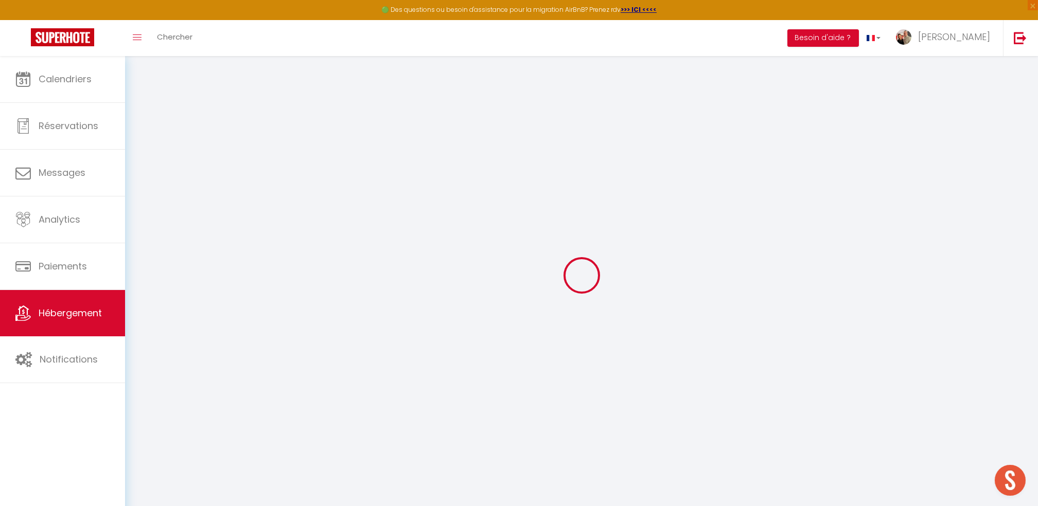
checkbox input "true"
select select
checkbox input "false"
checkbox input "true"
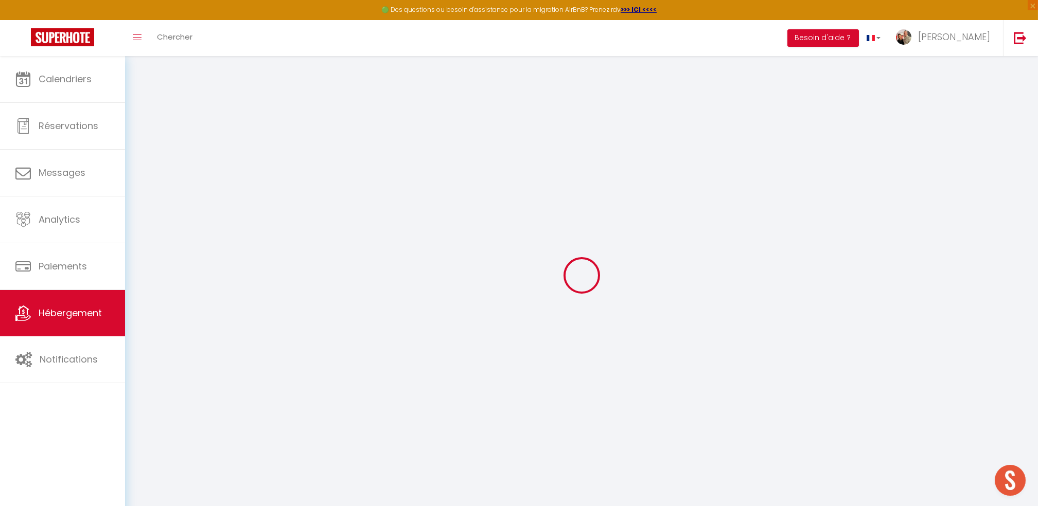
checkbox input "true"
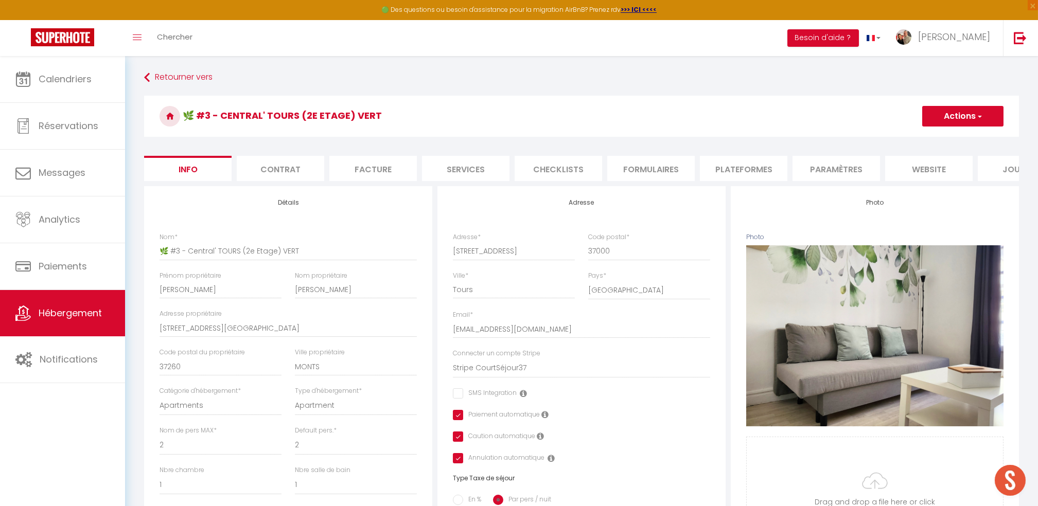
drag, startPoint x: 376, startPoint y: 171, endPoint x: 380, endPoint y: 167, distance: 5.5
click at [377, 169] on li "Facture" at bounding box center [372, 168] width 87 height 25
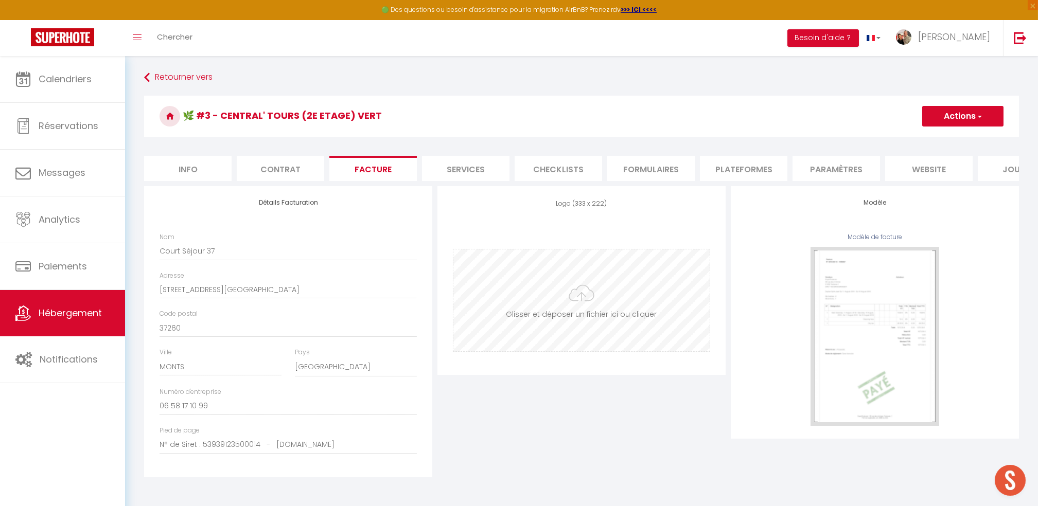
click at [584, 305] on input "file" at bounding box center [581, 301] width 256 height 102
type input "C:\fakepath\Logo ECS 3 D - 2.jpg"
click at [955, 113] on button "Actions" at bounding box center [962, 116] width 81 height 21
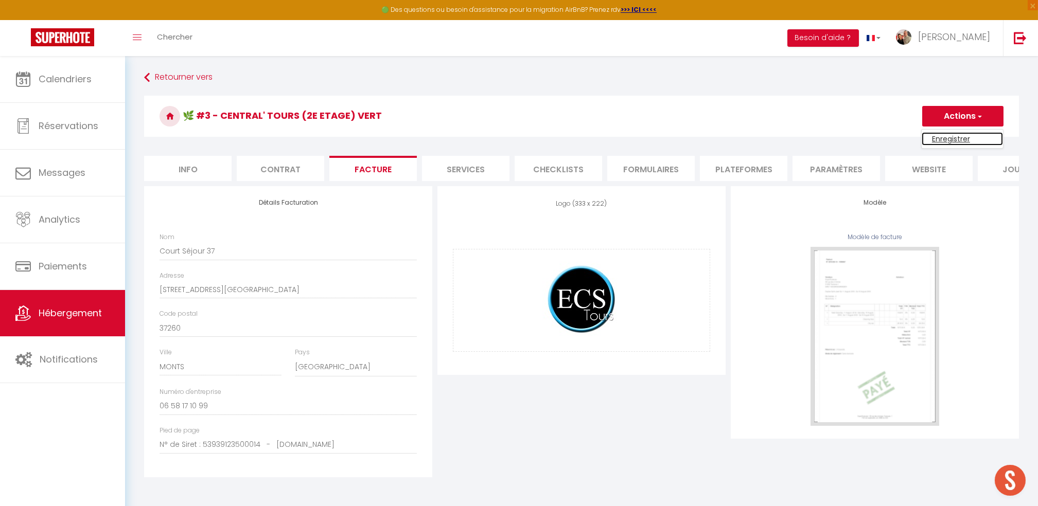
click at [955, 140] on link "Enregistrer" at bounding box center [961, 138] width 81 height 13
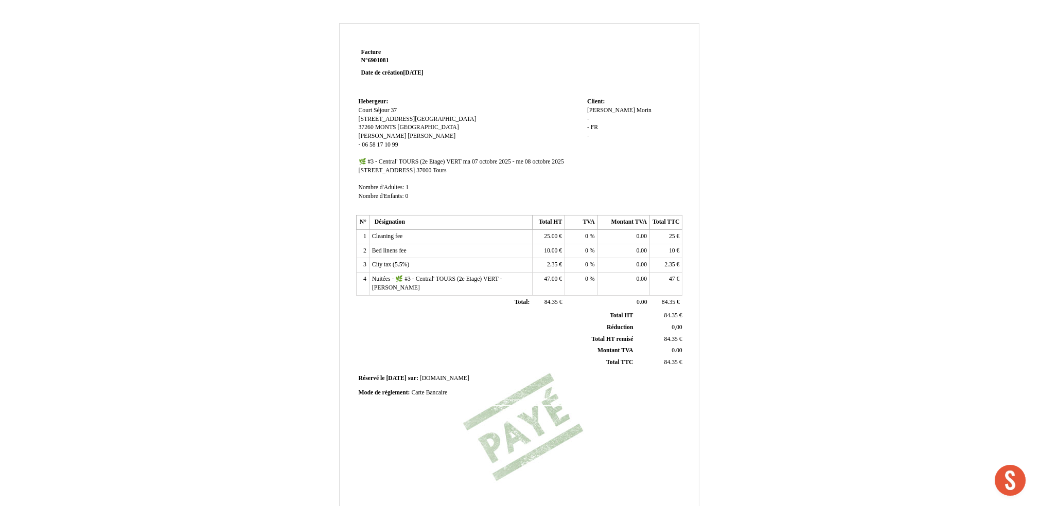
click at [636, 107] on span "Morin" at bounding box center [643, 110] width 15 height 7
type input "M"
click at [618, 118] on input at bounding box center [646, 120] width 118 height 11
drag, startPoint x: 618, startPoint y: 118, endPoint x: 993, endPoint y: -51, distance: 411.3
click at [993, 0] on html "Facture Facture N° 6901081 6901081 Date de création [DATE] [GEOGRAPHIC_DATA]: H…" at bounding box center [519, 253] width 1038 height 506
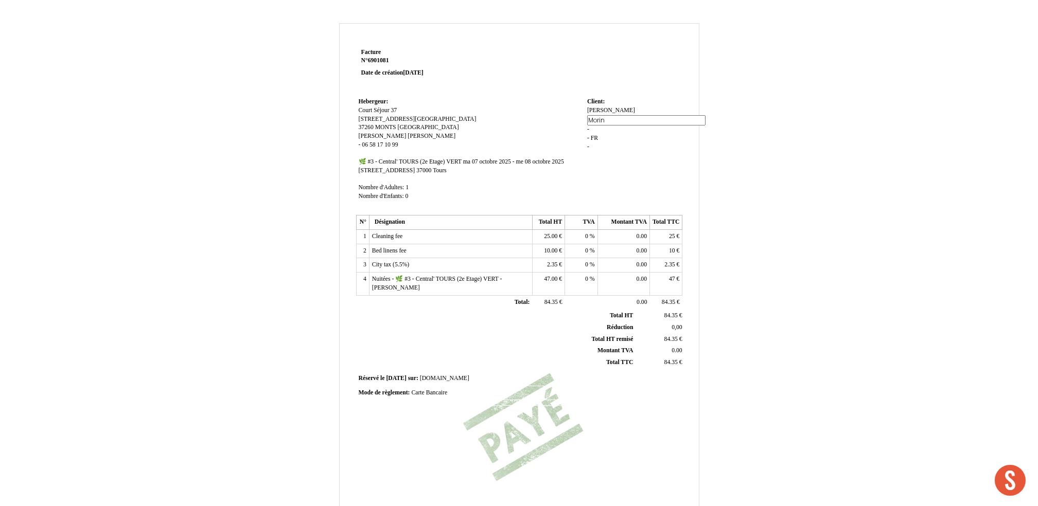
click at [610, 112] on span "[PERSON_NAME]" at bounding box center [611, 110] width 48 height 7
type input "C"
type input "h"
type input "HOTEL SAINT ELOI"
click at [628, 154] on td "Client: Client: [PERSON_NAME] [PERSON_NAME] - - FR FR -" at bounding box center [633, 153] width 98 height 117
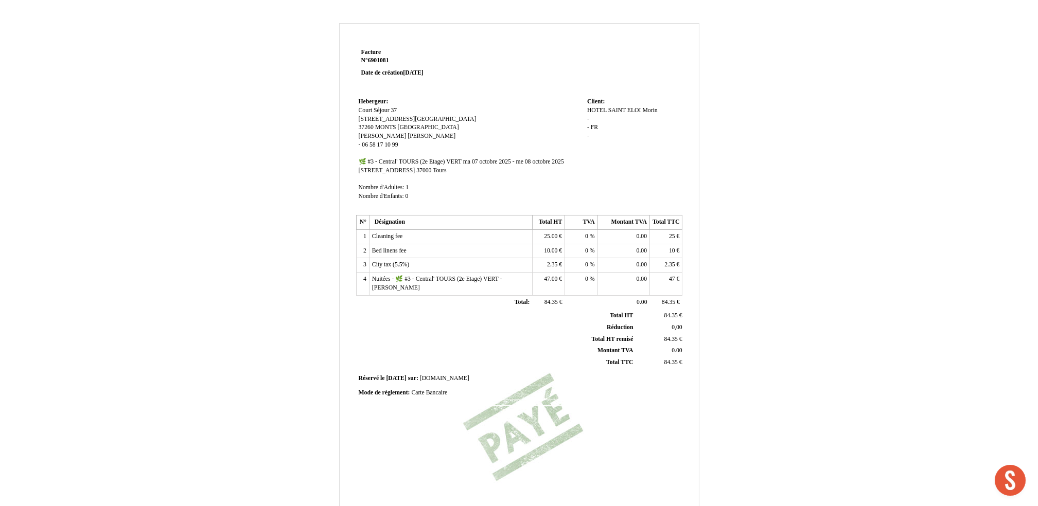
click at [653, 113] on span "Morin" at bounding box center [649, 110] width 15 height 7
type input "M"
type input "-"
click at [659, 81] on td at bounding box center [585, 70] width 196 height 49
click at [589, 124] on span "-" at bounding box center [588, 127] width 2 height 7
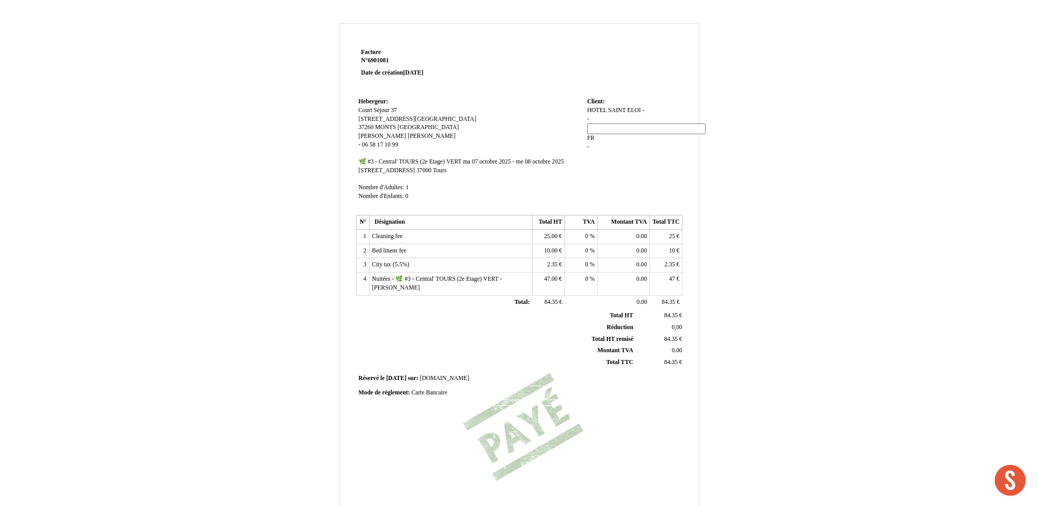
click at [602, 132] on input at bounding box center [646, 128] width 118 height 11
type input "37000"
click at [624, 145] on div "HOTEL [GEOGRAPHIC_DATA] [GEOGRAPHIC_DATA] - - - - FR FR -" at bounding box center [633, 133] width 93 height 54
click at [606, 129] on span "FR" at bounding box center [606, 127] width 7 height 7
click at [614, 132] on input "FR" at bounding box center [646, 137] width 118 height 11
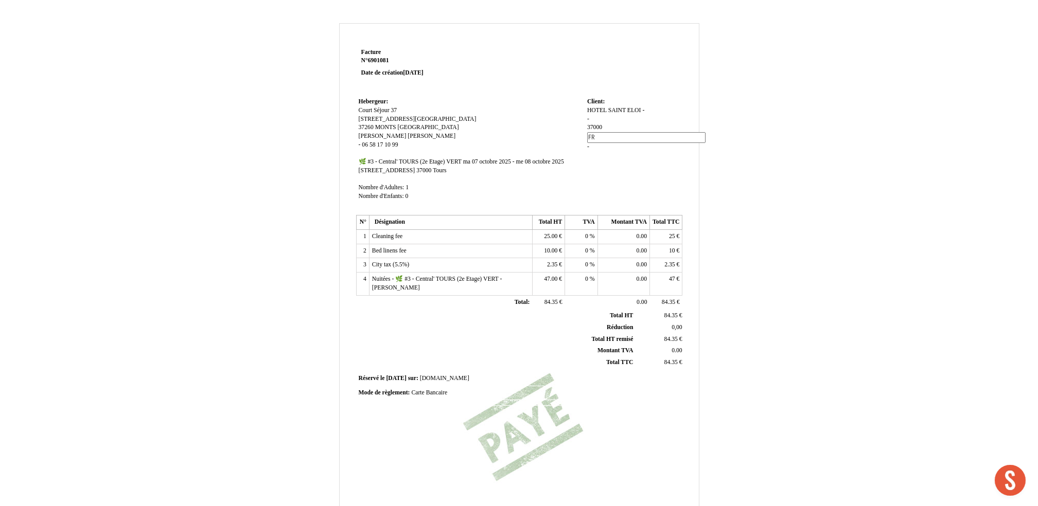
type input "F"
type input "TOURS"
click at [653, 149] on td "Client: Client: [GEOGRAPHIC_DATA] [GEOGRAPHIC_DATA] - - - 37000 37000 FR FR -" at bounding box center [633, 153] width 98 height 117
click at [588, 119] on span "-" at bounding box center [588, 119] width 2 height 7
click at [598, 123] on input at bounding box center [646, 120] width 118 height 11
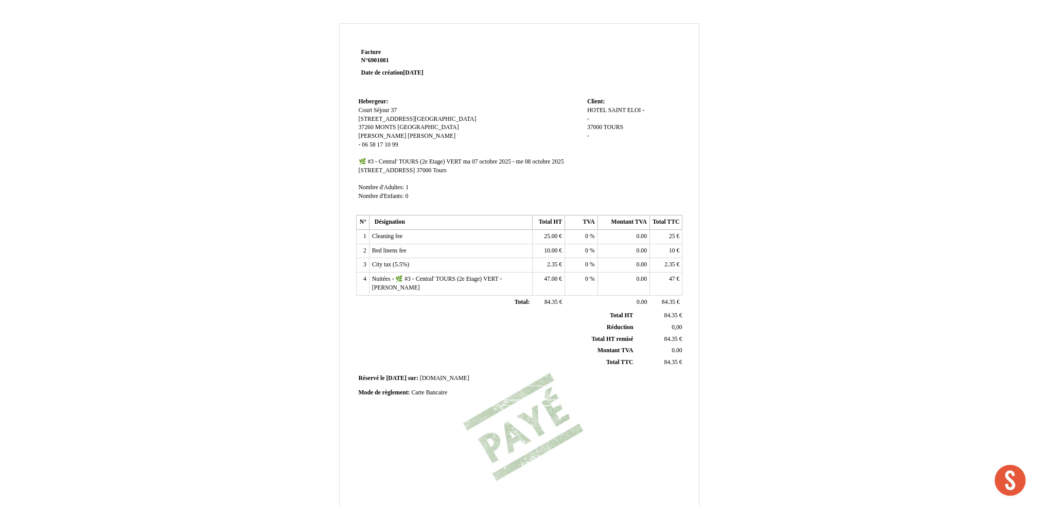
click at [589, 118] on span "-" at bounding box center [588, 119] width 2 height 7
type input "e"
type input "[PERSON_NAME]"
click at [687, 159] on div "Facture Facture N° 6901081 6901081 Date de création [DATE] [GEOGRAPHIC_DATA]: H…" at bounding box center [519, 313] width 359 height 535
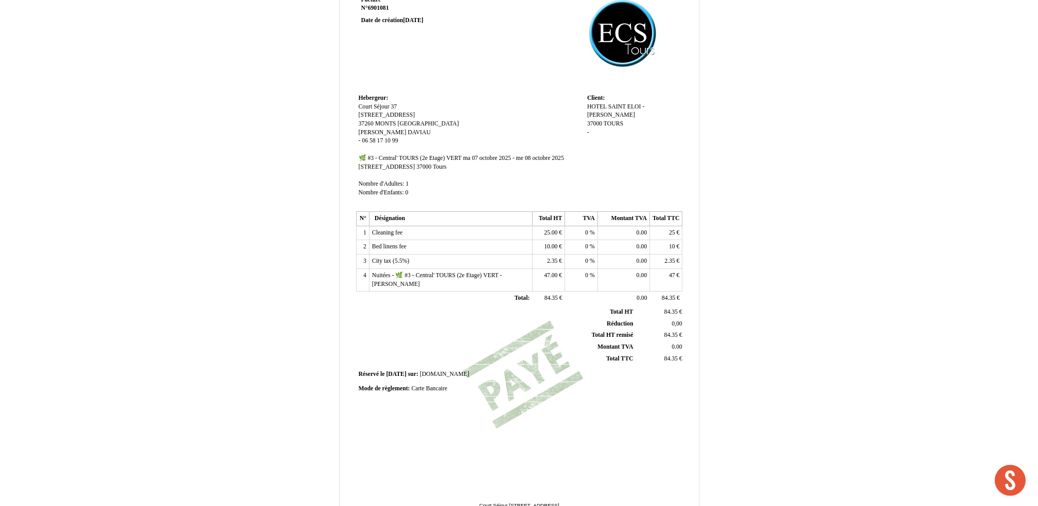
scroll to position [114, 0]
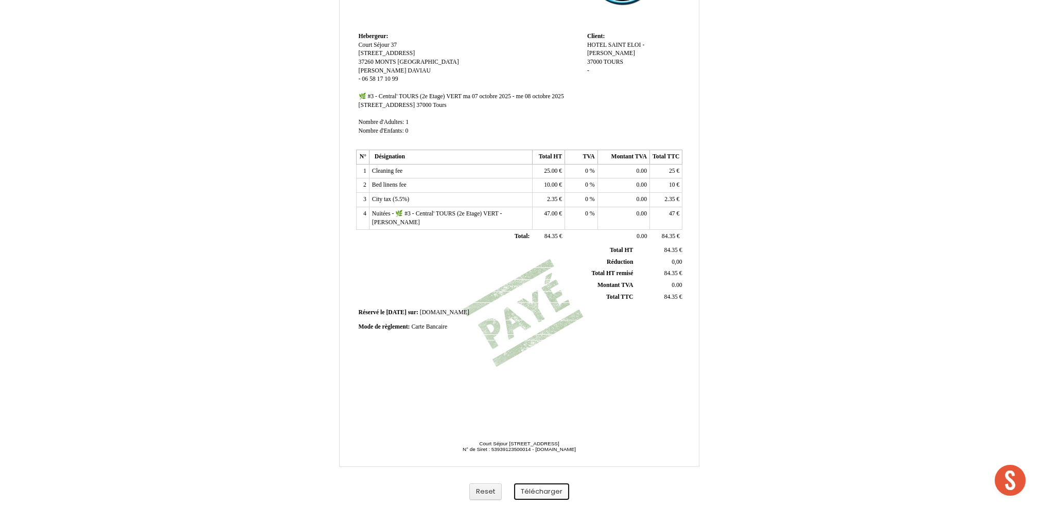
drag, startPoint x: 552, startPoint y: 488, endPoint x: 553, endPoint y: 483, distance: 5.2
click at [552, 487] on button "Télécharger" at bounding box center [541, 492] width 55 height 17
click at [514, 484] on button "Télécharger" at bounding box center [541, 492] width 55 height 17
drag, startPoint x: 553, startPoint y: 487, endPoint x: 808, endPoint y: 87, distance: 474.3
click at [808, 87] on div "Facture Facture N° 6901081 6901081 Date de création [DATE] [GEOGRAPHIC_DATA]: H…" at bounding box center [519, 207] width 602 height 597
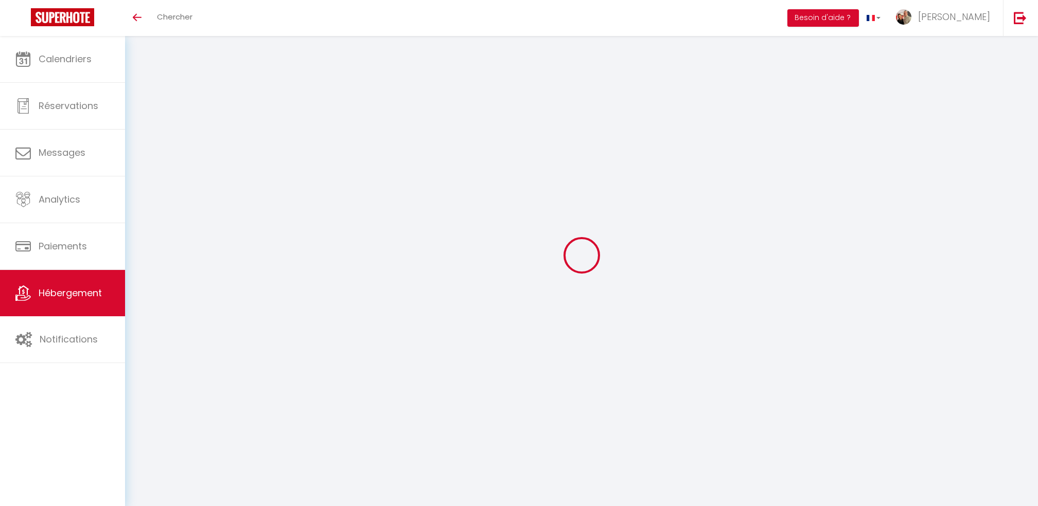
select select
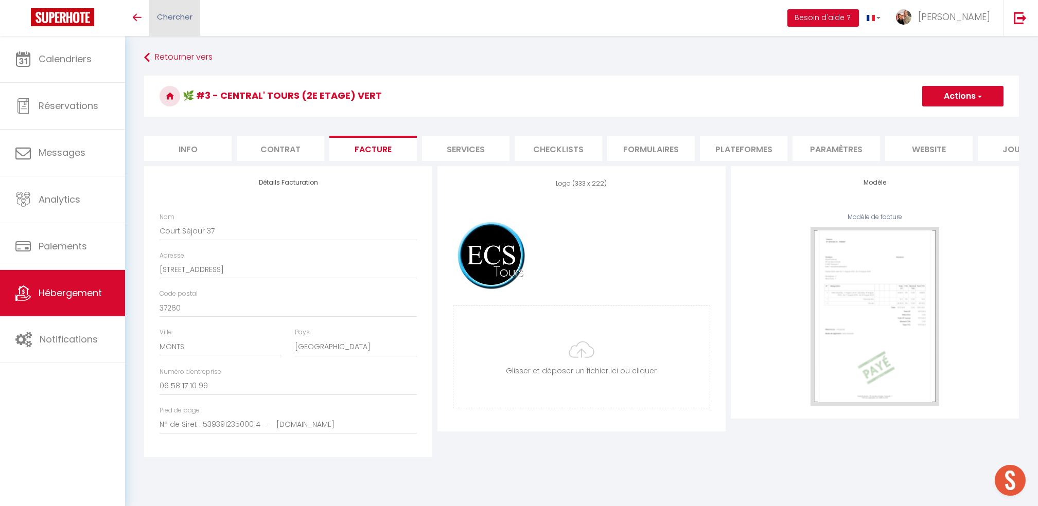
click at [177, 16] on span "Chercher" at bounding box center [174, 16] width 35 height 11
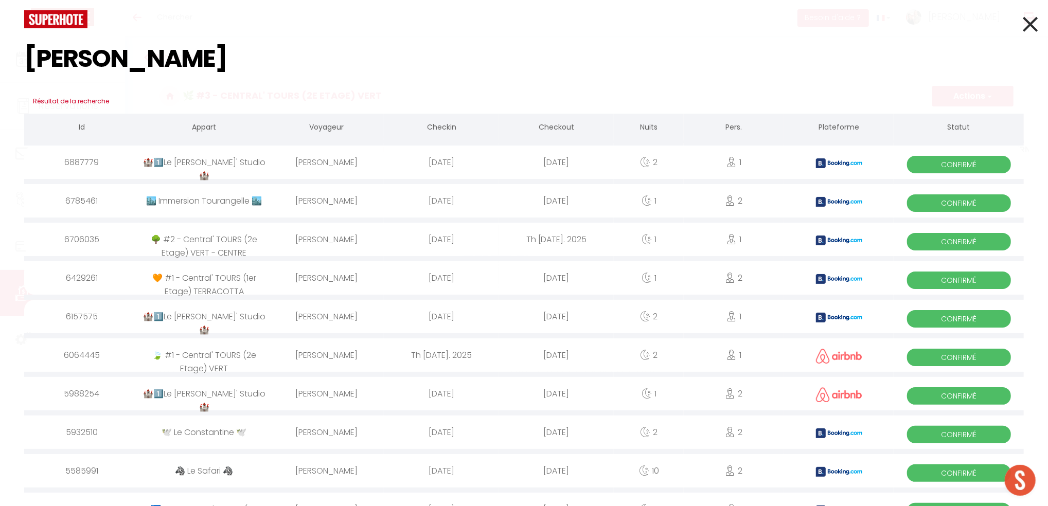
type input "chen"
click at [314, 164] on div "Jianan CHEN" at bounding box center [326, 162] width 115 height 33
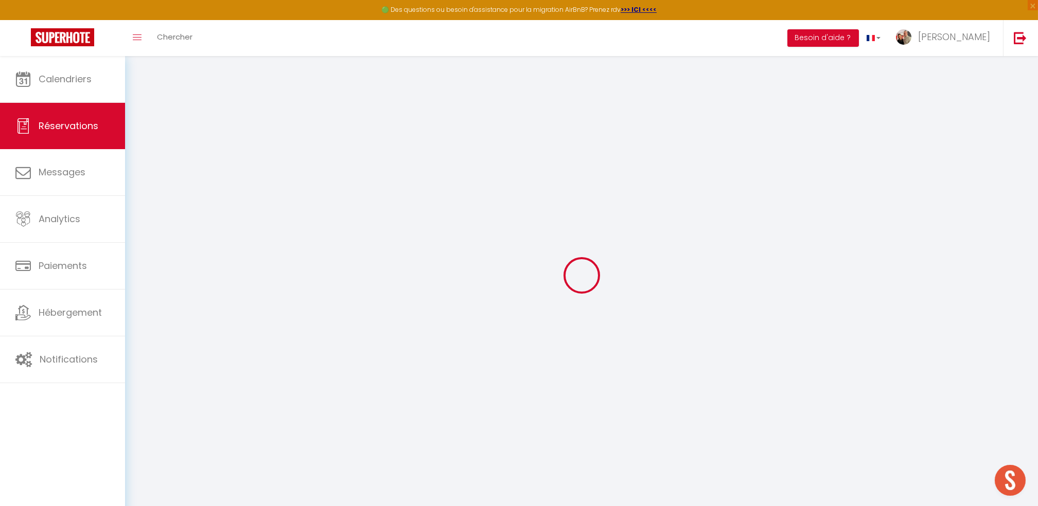
select select "cleaning"
select select "other"
select select "taxes"
select select
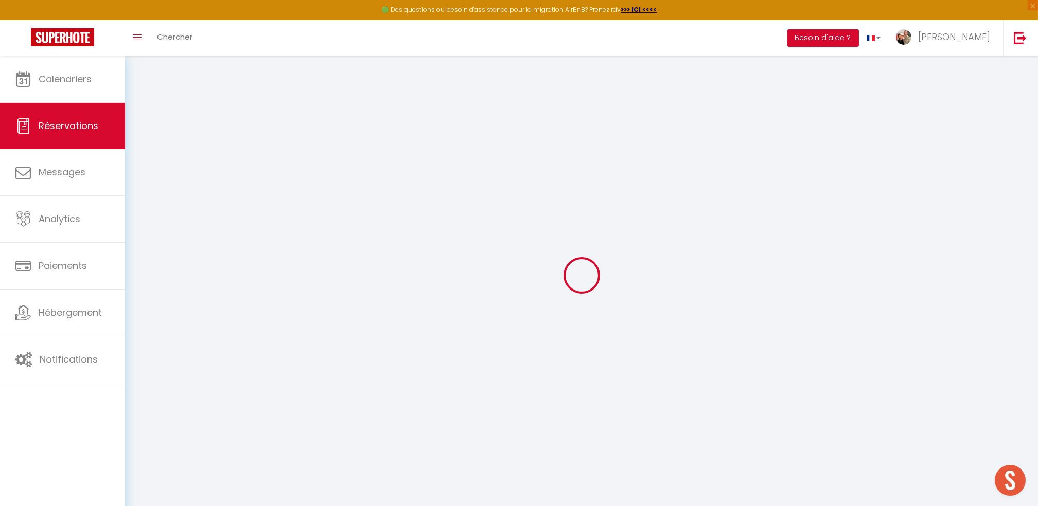
checkbox input "false"
select select
checkbox input "false"
type input "1"
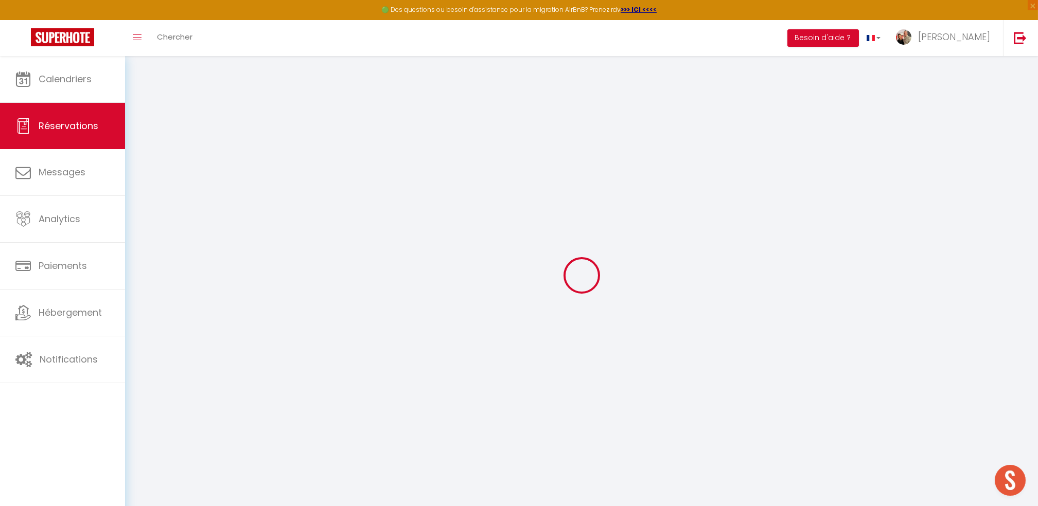
type textarea "** THIS RESERVATION HAS BEEN PRE-PAID ** Reservation has a cancellation grace p…"
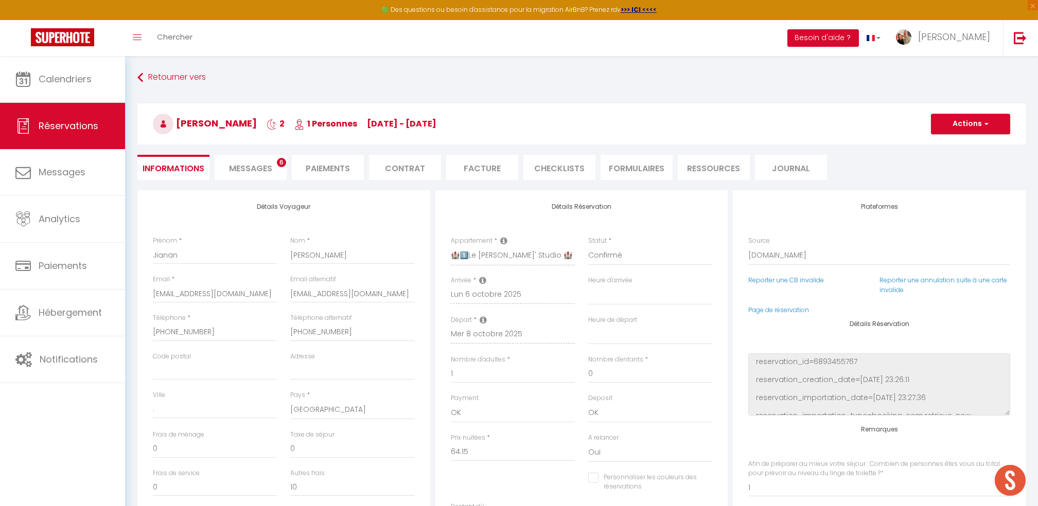
type input "20"
type input "3.21"
select select
checkbox input "false"
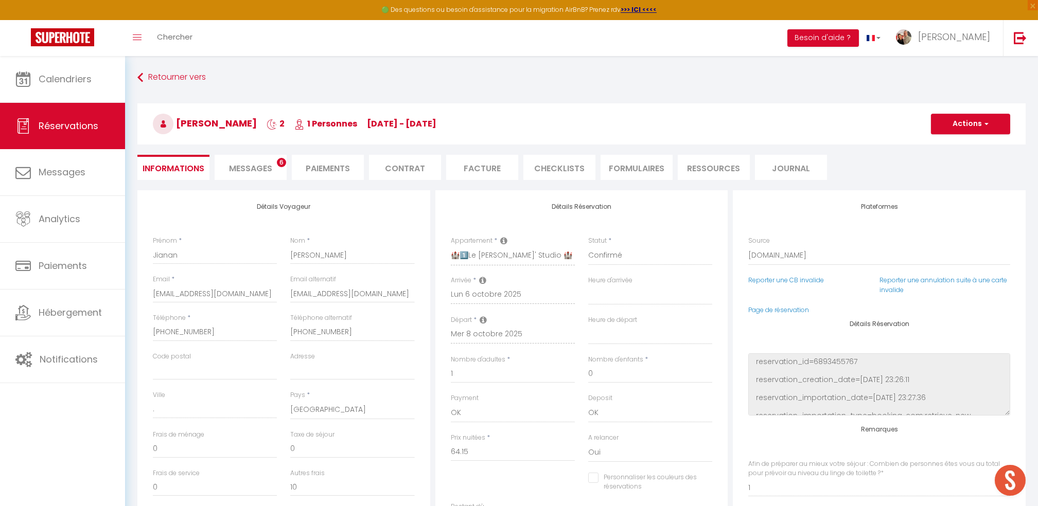
type input "1"
checkbox input "false"
type input "1"
select select "16:00"
select select "10:00"
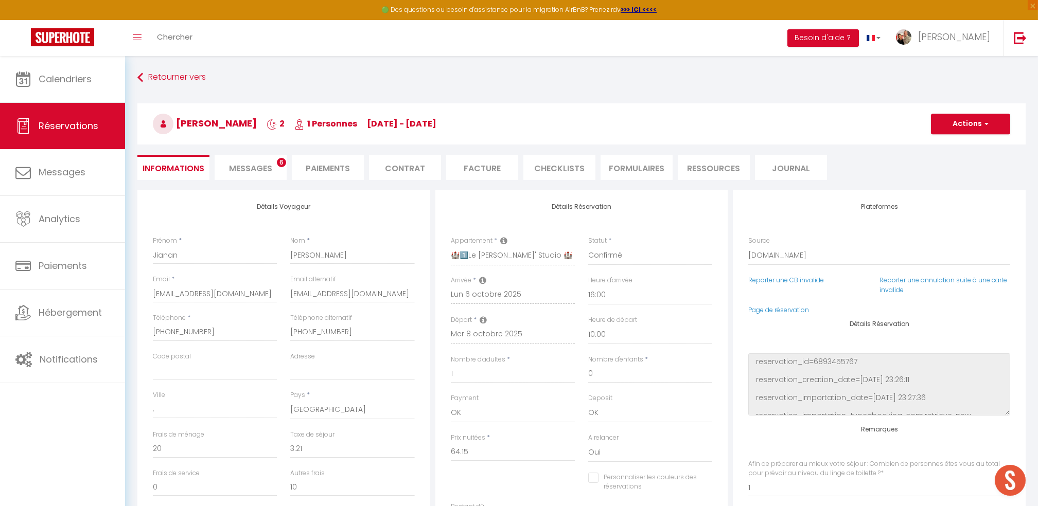
click at [466, 165] on li "Facture" at bounding box center [482, 167] width 72 height 25
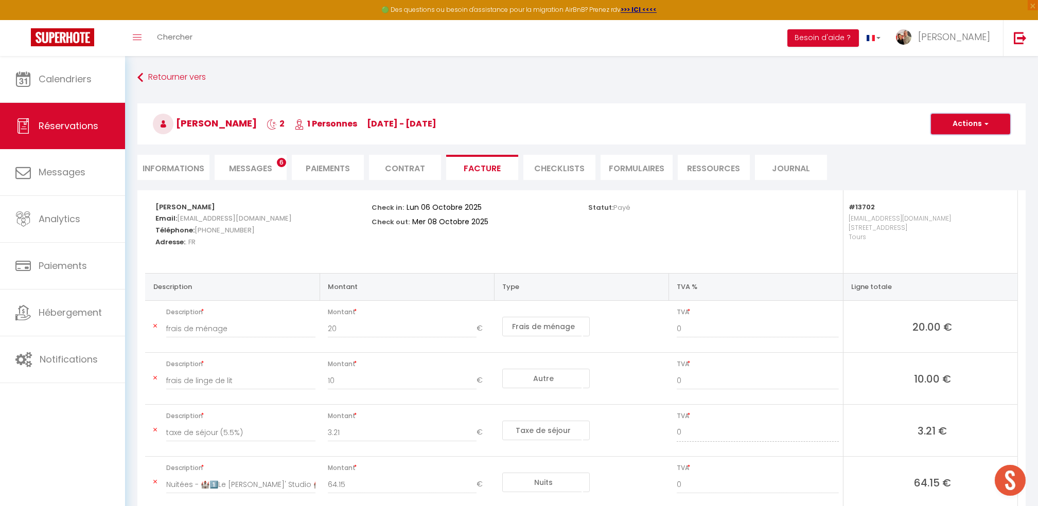
click at [961, 121] on button "Actions" at bounding box center [970, 124] width 79 height 21
click at [946, 173] on link "Envoyer la facture" at bounding box center [962, 173] width 86 height 13
type input "vzqxrs.931122@guest.booking.com"
select select "fr"
type input "Votre facture 6887779 - 🏰1️⃣Le Colbert' Studio 🏰"
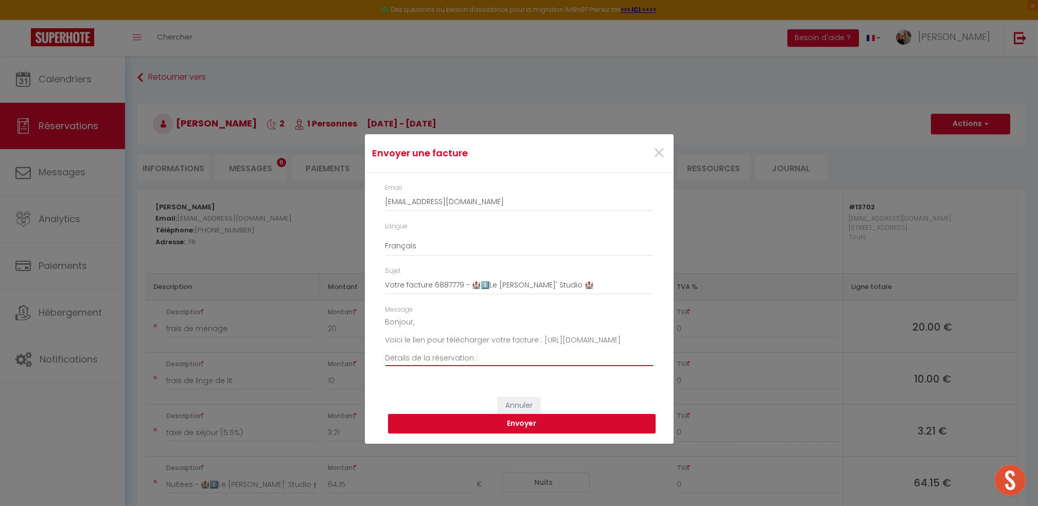
click at [413, 321] on textarea "Bonjour, Voici le lien pour télécharger votre facture : https://superhote.com/a…" at bounding box center [519, 340] width 268 height 52
drag, startPoint x: 432, startPoint y: 364, endPoint x: 451, endPoint y: 358, distance: 19.5
click at [433, 363] on textarea "Bonjour Jianan Encore une fois, MERCI de nous avoir choisi pour votre séjour à …" at bounding box center [519, 340] width 268 height 52
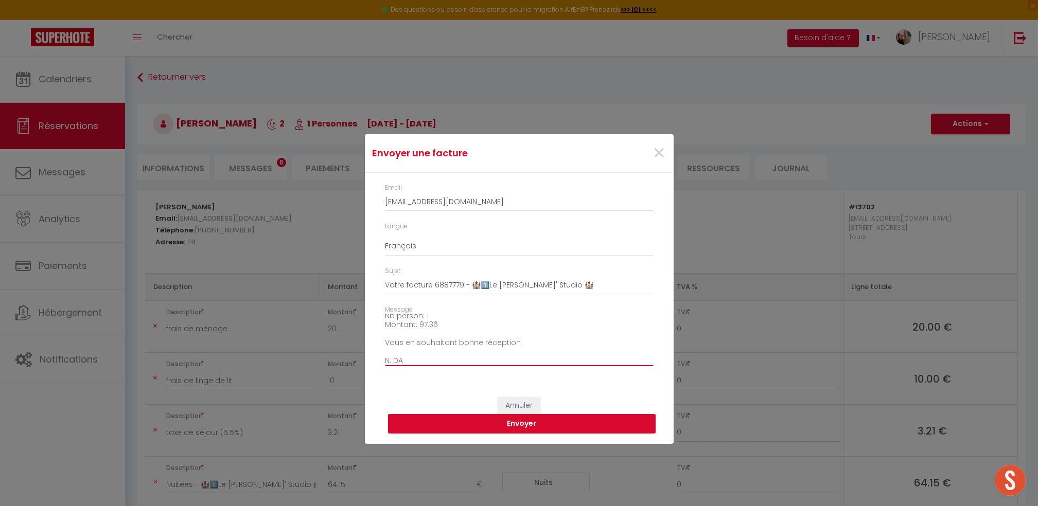
type textarea "Bonjour Jianan Encore une fois, MERCI de nous avoir choisi pour votre séjour à …"
click button "Annuler" at bounding box center [519, 405] width 43 height 17
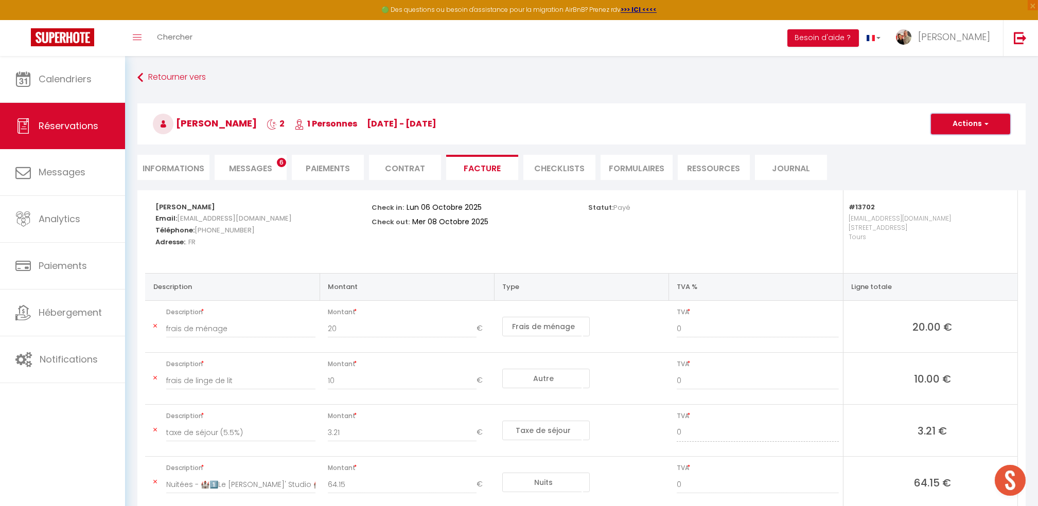
click at [966, 123] on button "Actions" at bounding box center [970, 124] width 79 height 21
click at [960, 174] on link "Envoyer la facture" at bounding box center [962, 173] width 86 height 13
type input "vzqxrs.931122@guest.booking.com"
type input "Votre facture 6887779 - 🏰1️⃣Le Colbert' Studio 🏰"
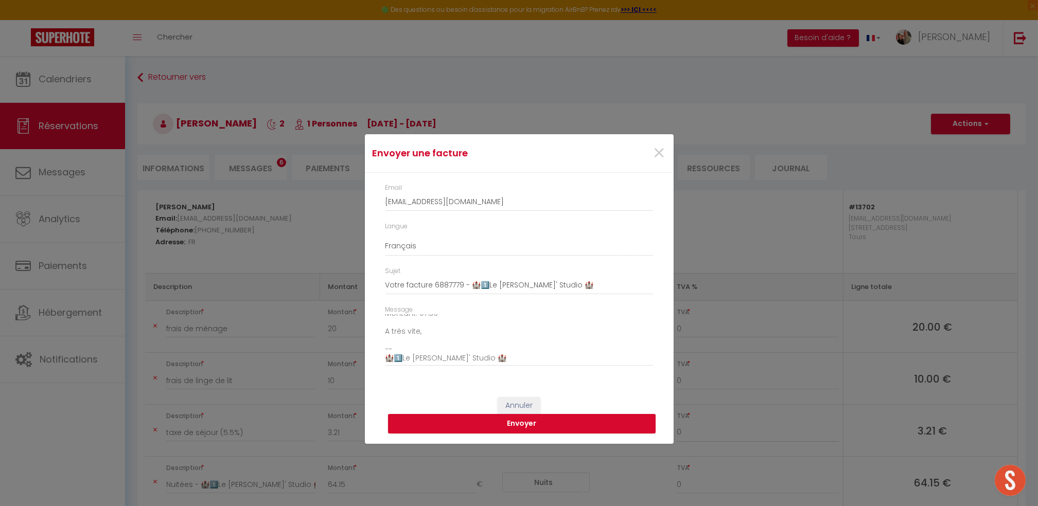
scroll to position [0, 0]
click at [424, 324] on textarea "Bonjour, Voici le lien pour télécharger votre facture : https://superhote.com/a…" at bounding box center [519, 340] width 268 height 52
click at [429, 328] on textarea "Bonjour Jianzan, Voici le lien pour télécharger votre facture : https://superho…" at bounding box center [519, 340] width 268 height 52
click at [434, 326] on textarea "Bonjour Jianzan, Voici le lien pour télécharger votre facture : https://superho…" at bounding box center [519, 340] width 268 height 52
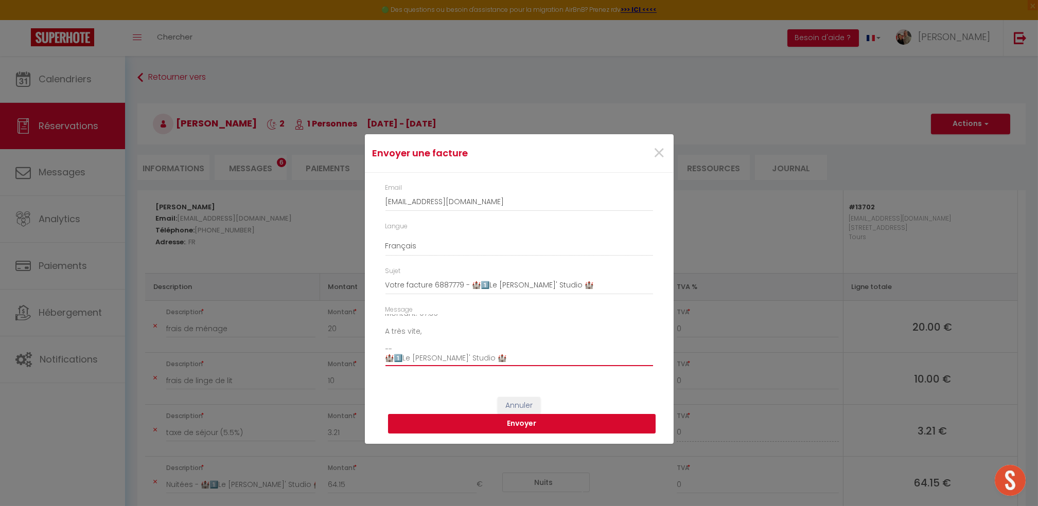
type textarea "Bonjour Jianan, Voici le lien pour télécharger votre facture : https://superhot…"
click at [524, 427] on button "Envoyer" at bounding box center [522, 424] width 268 height 20
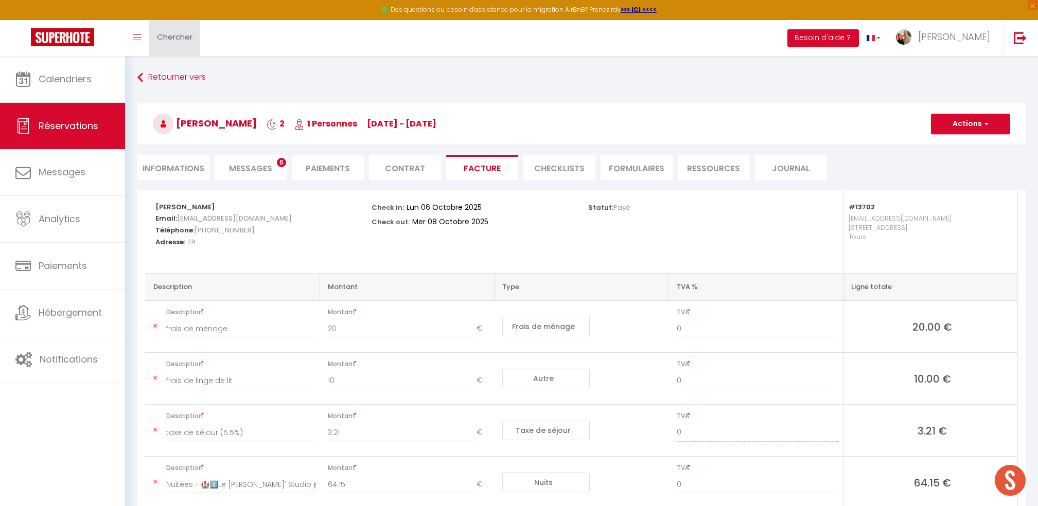
click at [176, 35] on span "Chercher" at bounding box center [174, 36] width 35 height 11
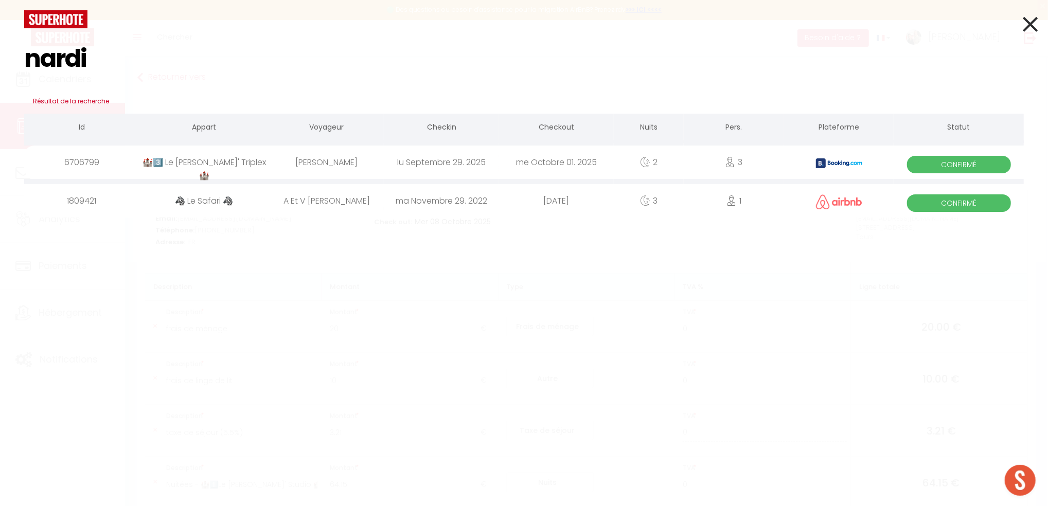
type input "nardi"
click at [328, 163] on div "AMELIE DE NARDI" at bounding box center [326, 162] width 115 height 33
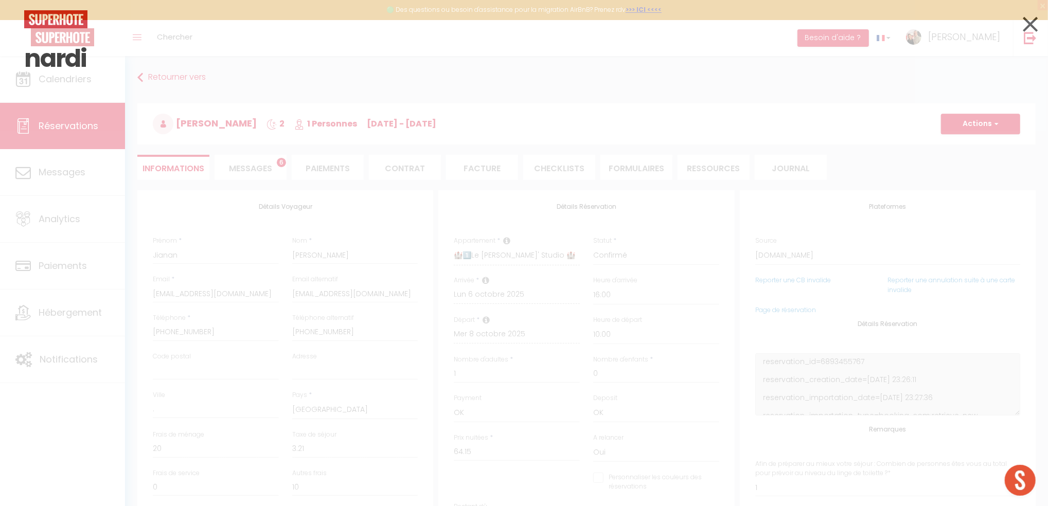
type input "1"
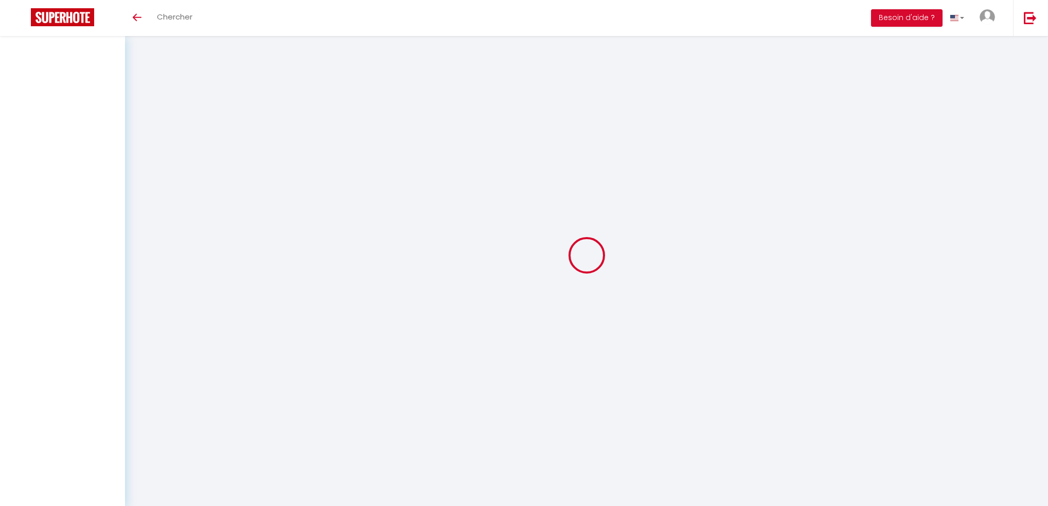
select select
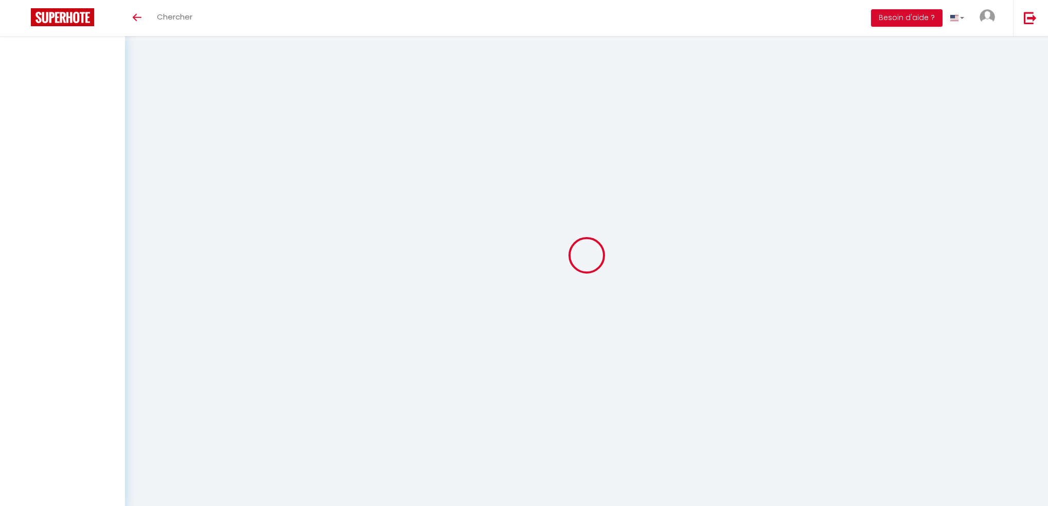
select select
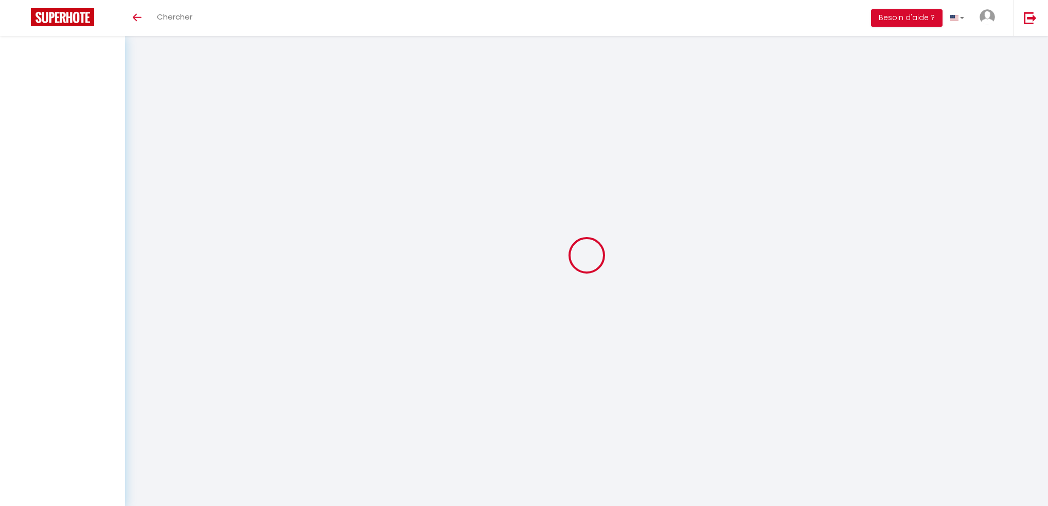
select select
checkbox input "false"
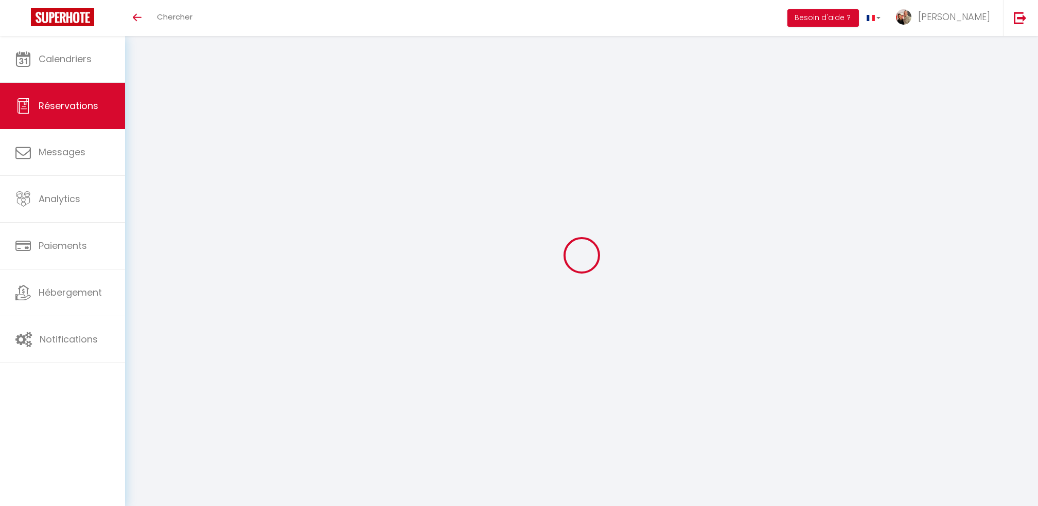
select select
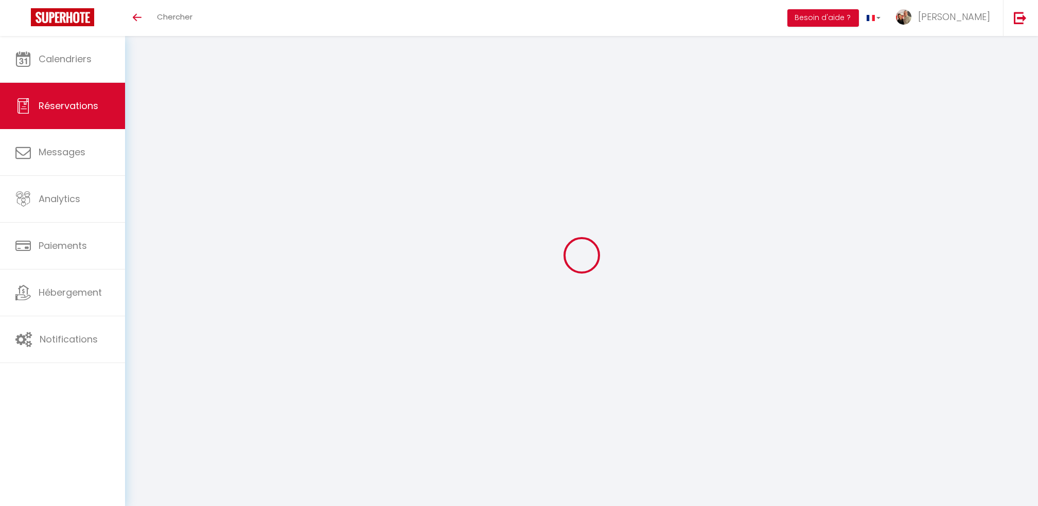
select select
checkbox input "false"
select select
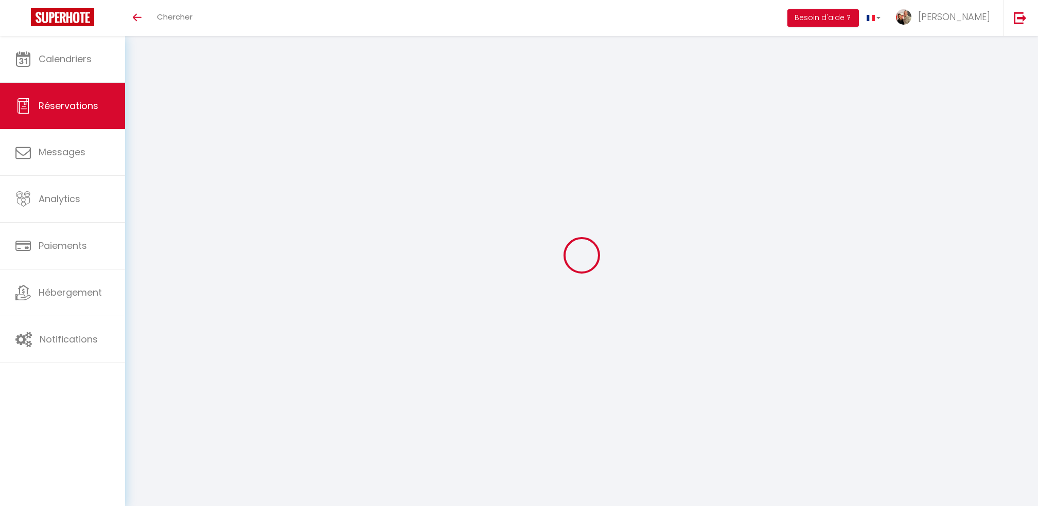
select select
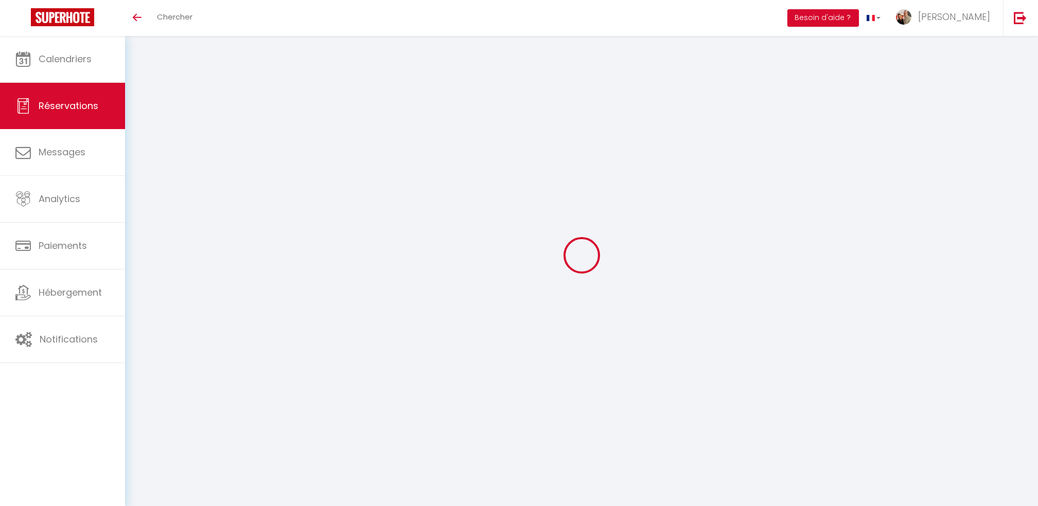
checkbox input "false"
select select "cleaning"
select select "other"
select select "taxes"
click at [583, 253] on icon at bounding box center [581, 255] width 43 height 43
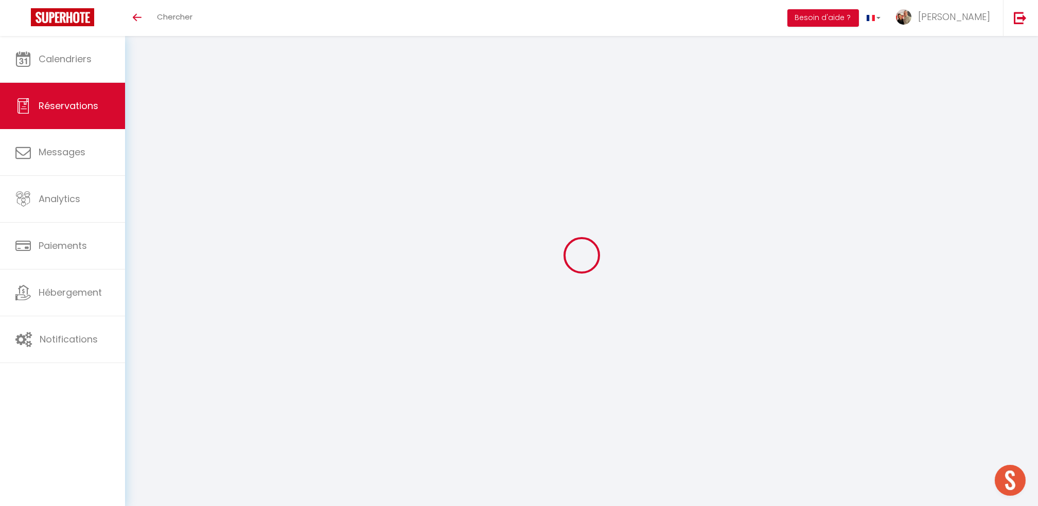
select select
checkbox input "false"
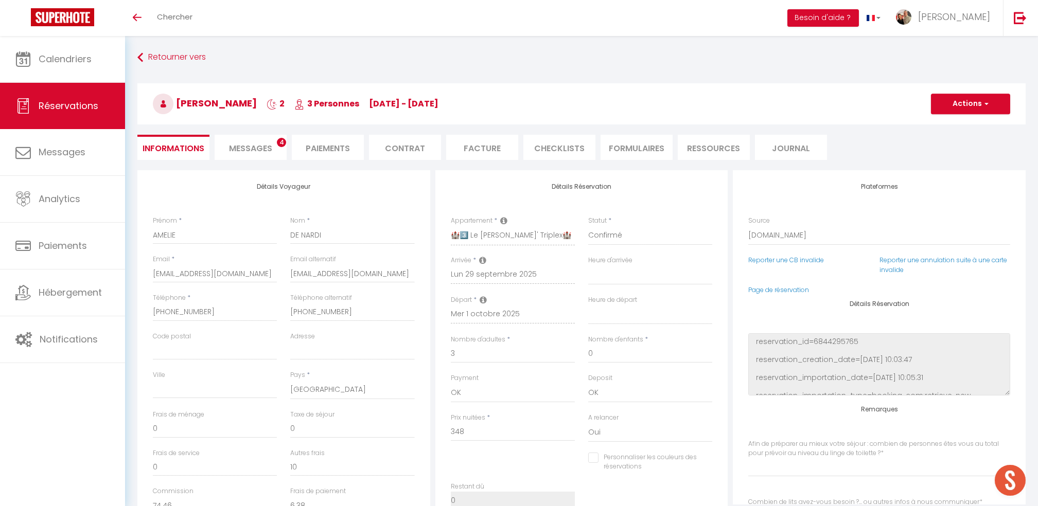
select select
checkbox input "false"
type input "3"
type communiquer1 "** THIS RESERVATION HAS BEEN PRE-PAID ** Je voyage pour affaires et il est poss…"
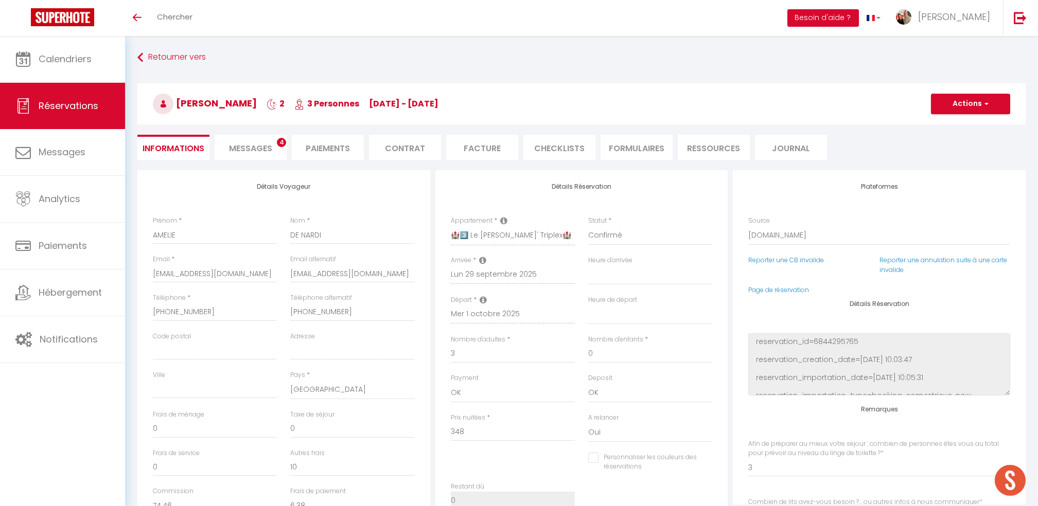
type input "80"
type input "17.4"
select select
checkbox input "false"
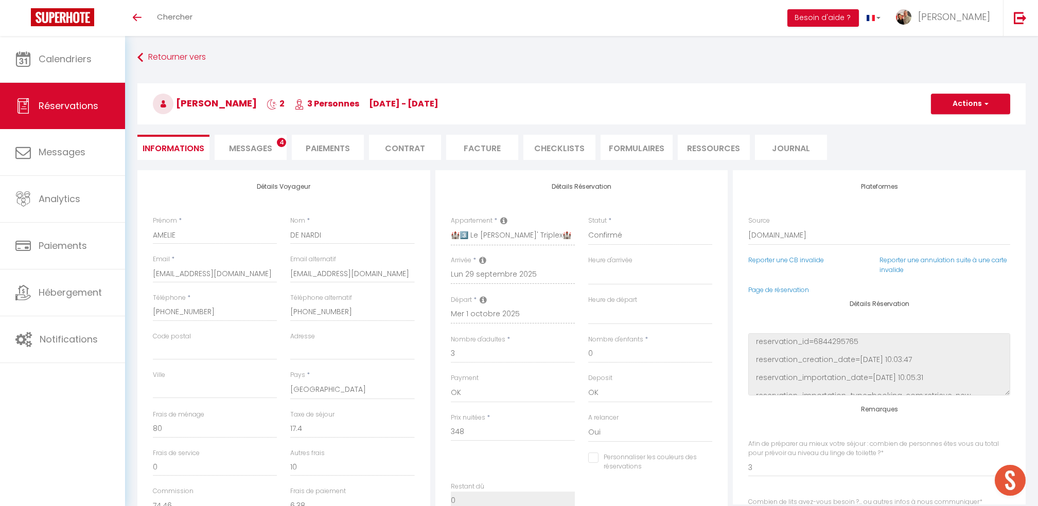
type input "3"
checkbox input "false"
type input "3"
select select "20:30"
select select "09:00"
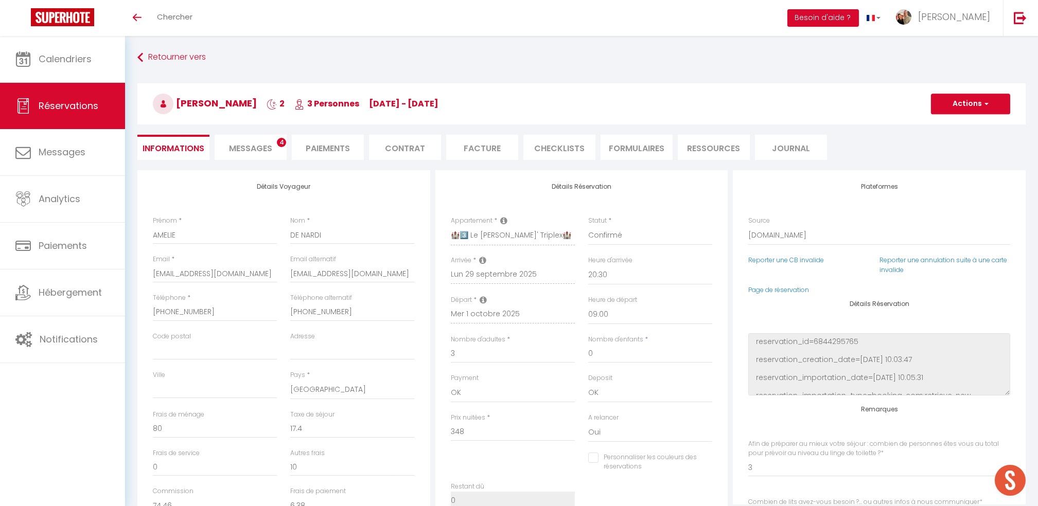
click at [475, 151] on li "Facture" at bounding box center [482, 147] width 72 height 25
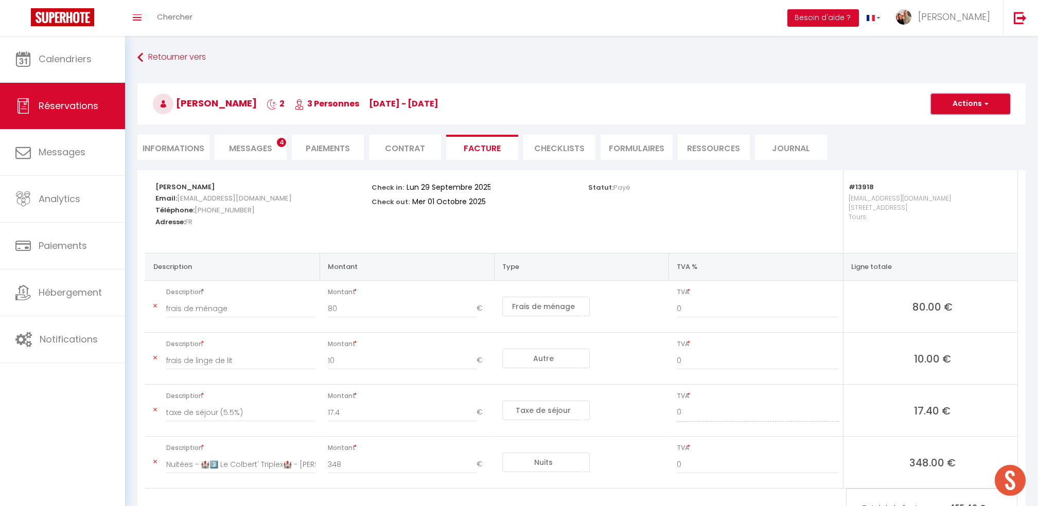
click at [946, 105] on button "Actions" at bounding box center [970, 104] width 79 height 21
click at [954, 140] on link "Aperçu et éditer" at bounding box center [962, 139] width 86 height 13
click at [184, 144] on li "Informations" at bounding box center [173, 147] width 72 height 25
type input "3"
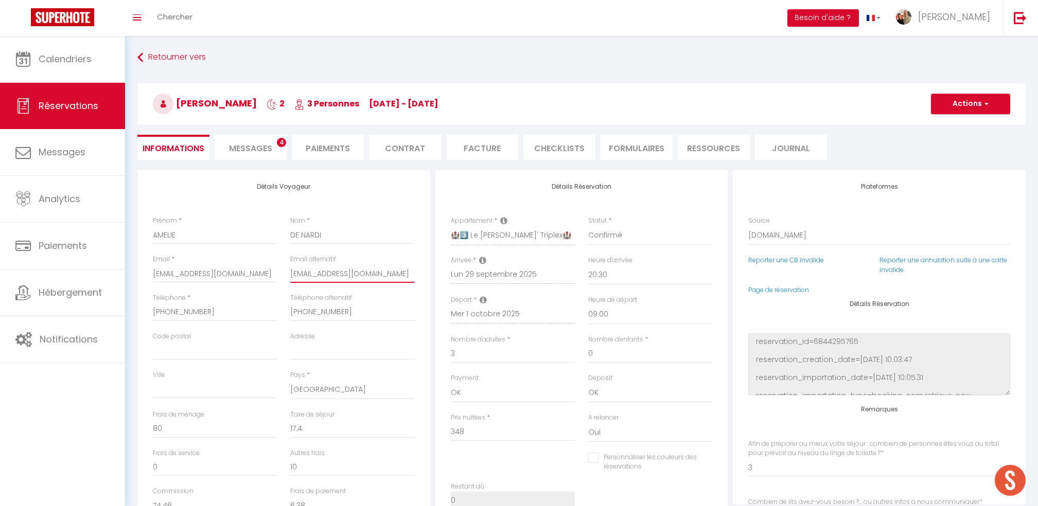
drag, startPoint x: 290, startPoint y: 272, endPoint x: 501, endPoint y: 245, distance: 212.2
click at [408, 271] on input "amelie.denardi@outlook.fr" at bounding box center [352, 273] width 124 height 19
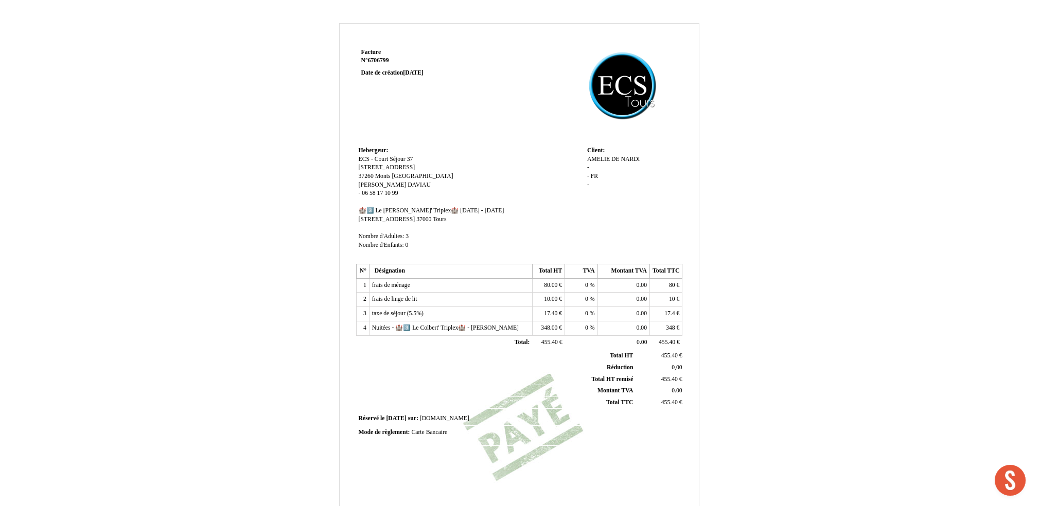
scroll to position [114, 0]
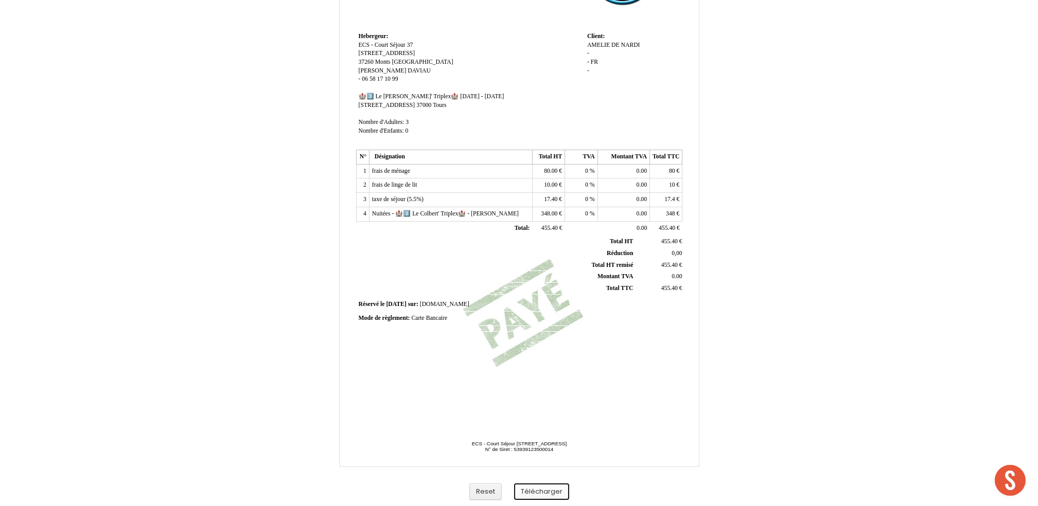
click at [555, 487] on button "Télécharger" at bounding box center [541, 492] width 55 height 17
